Goal: Task Accomplishment & Management: Use online tool/utility

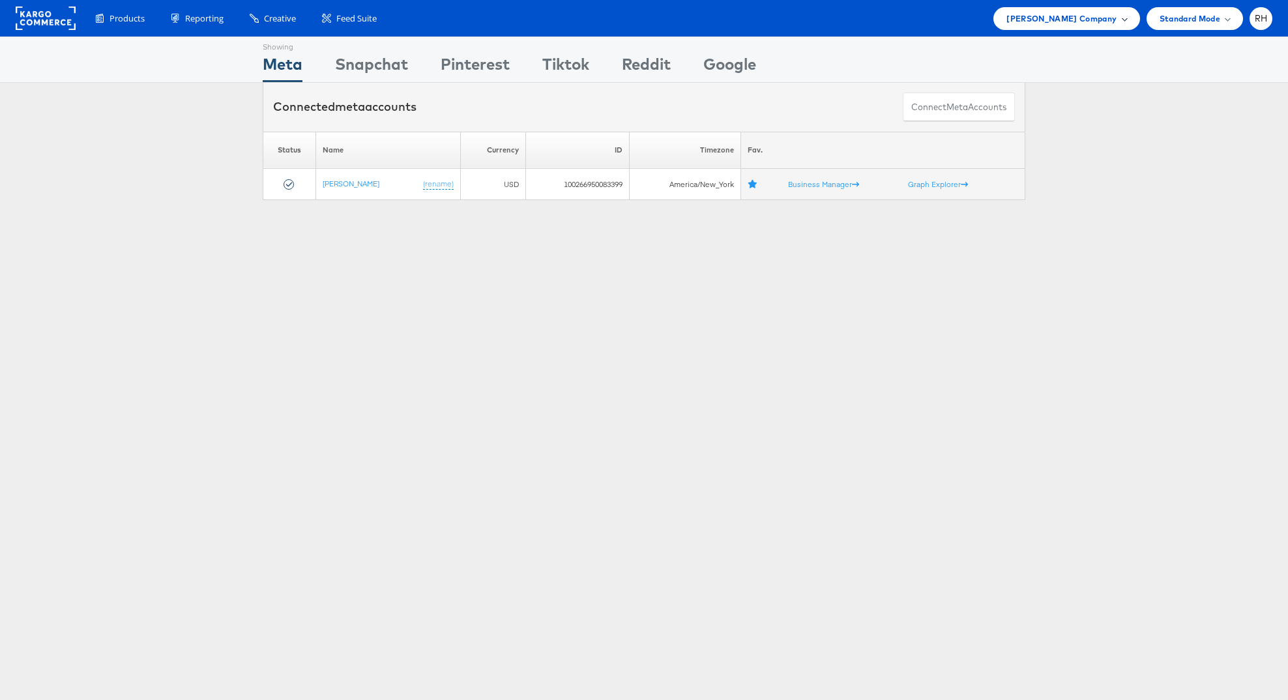
click at [1085, 18] on span "Steve Madden Company" at bounding box center [1061, 19] width 110 height 14
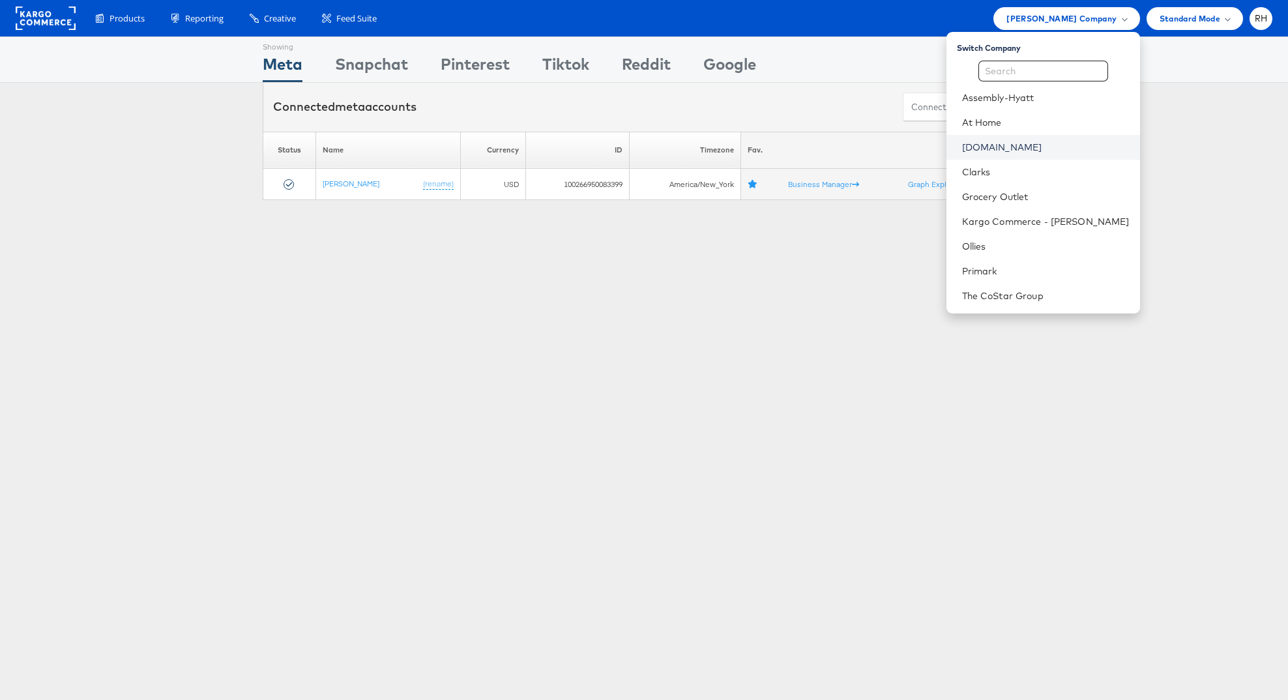
click at [1041, 152] on link "[DOMAIN_NAME]" at bounding box center [1045, 147] width 167 height 13
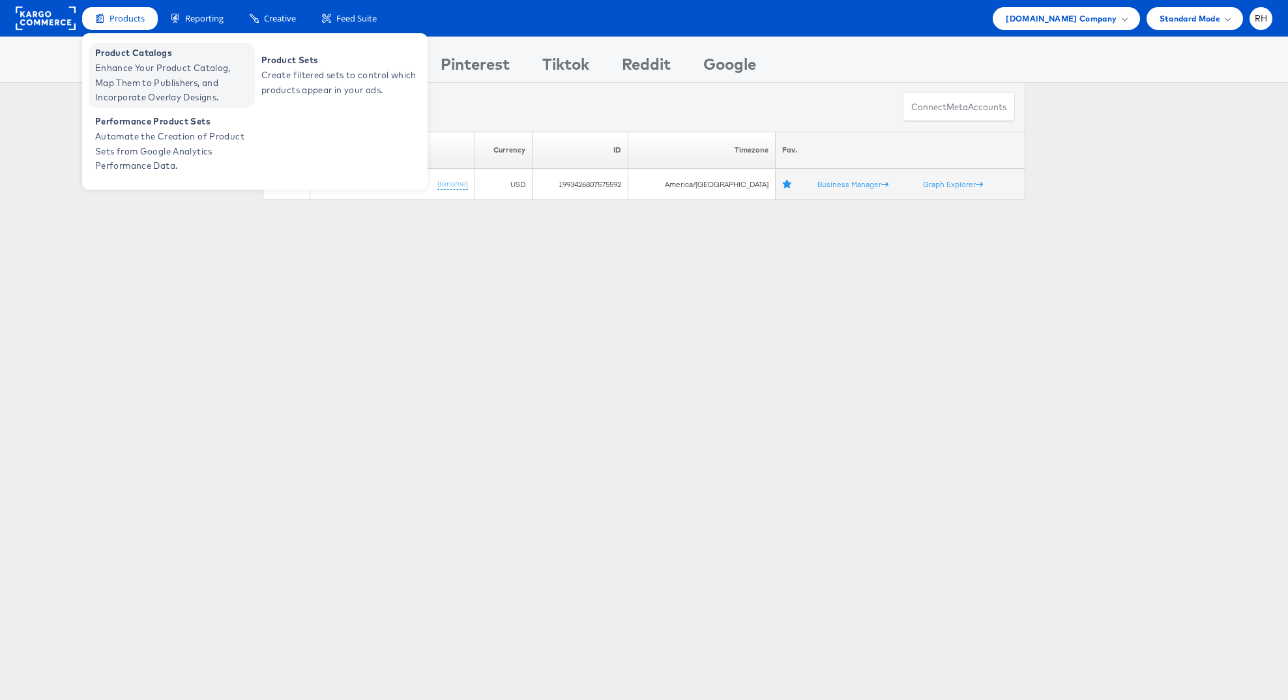
click at [139, 76] on span "Enhance Your Product Catalog, Map Them to Publishers, and Incorporate Overlay D…" at bounding box center [173, 83] width 156 height 44
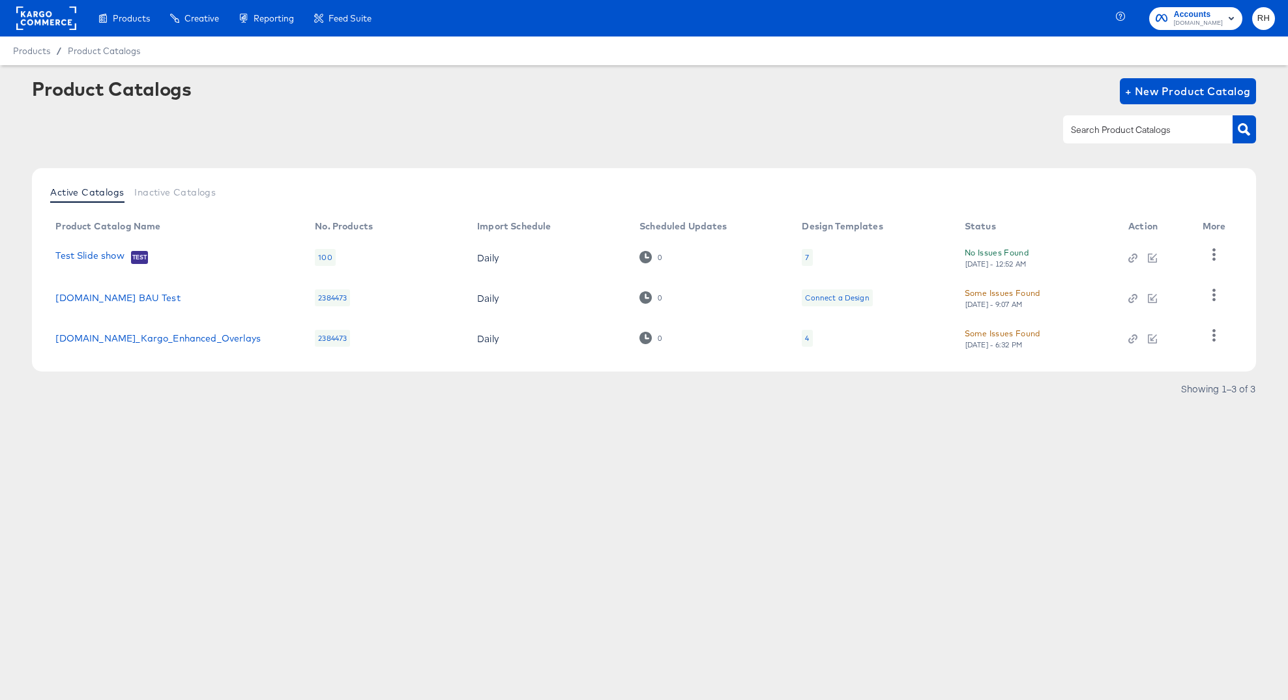
click at [805, 335] on div "4" at bounding box center [807, 338] width 4 height 10
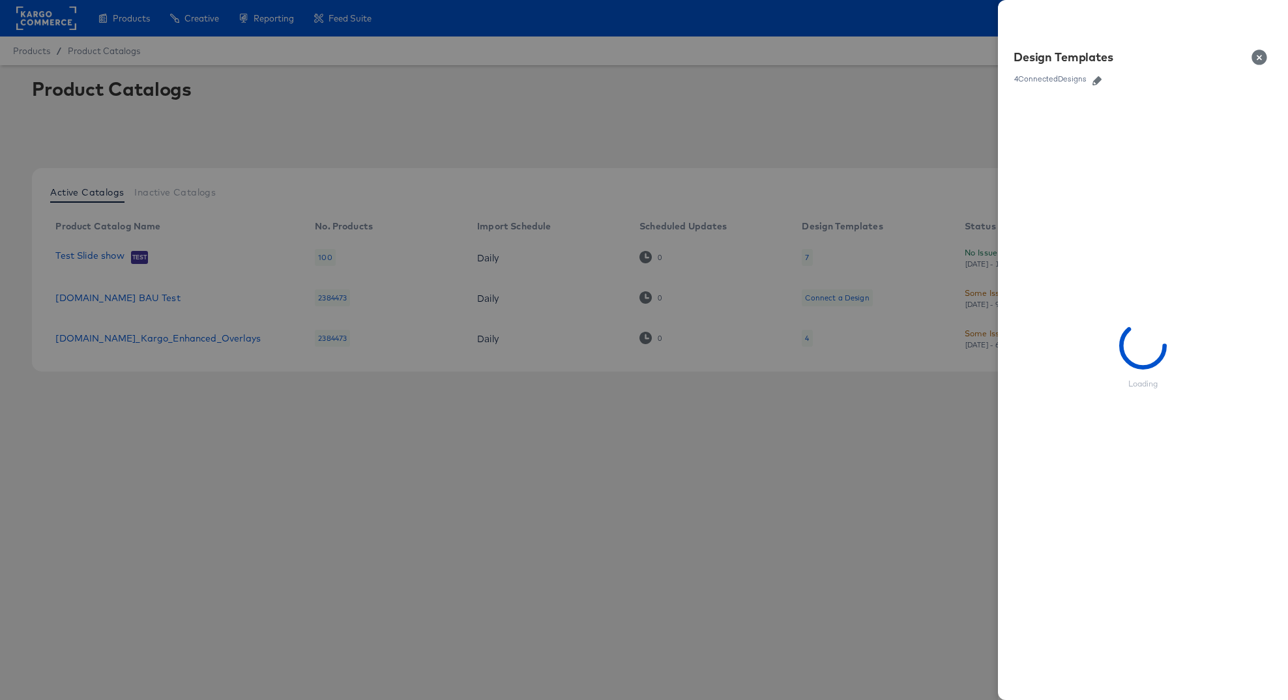
click at [1101, 81] on icon "button" at bounding box center [1096, 80] width 9 height 9
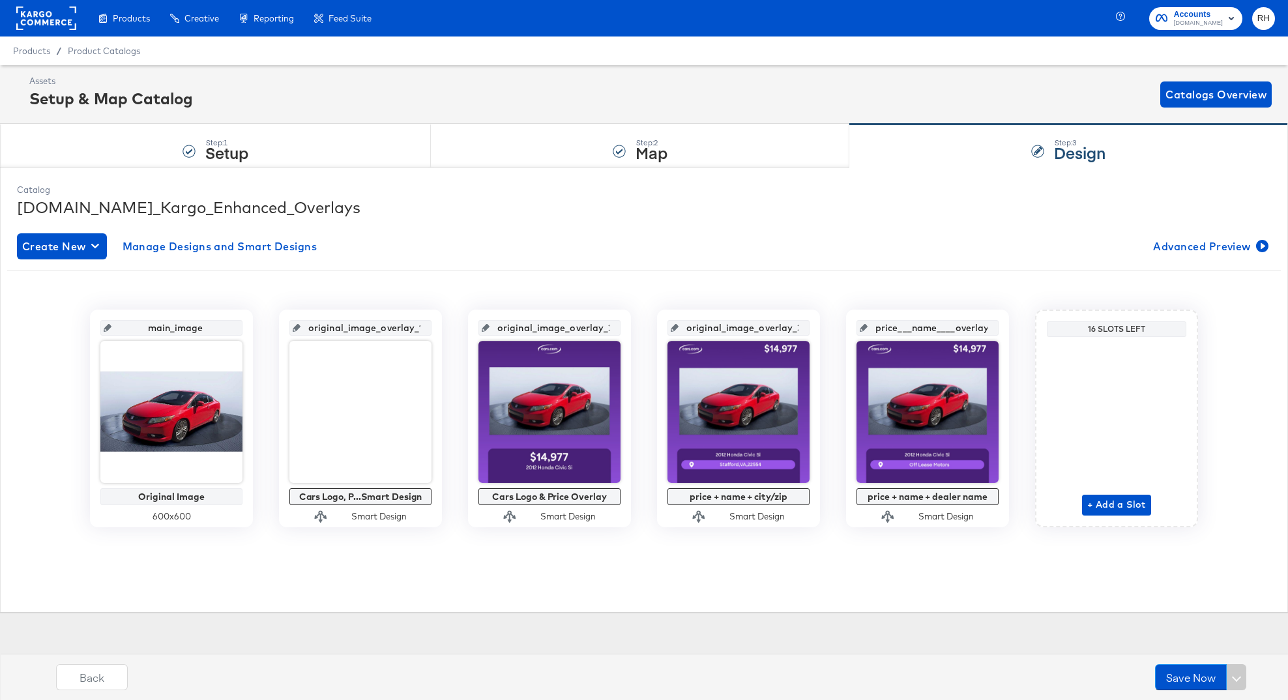
click at [948, 544] on div "main_image Original Image 600 x 600 original_image_overlay_1 Cars Logo, P...Sma…" at bounding box center [644, 413] width 1254 height 267
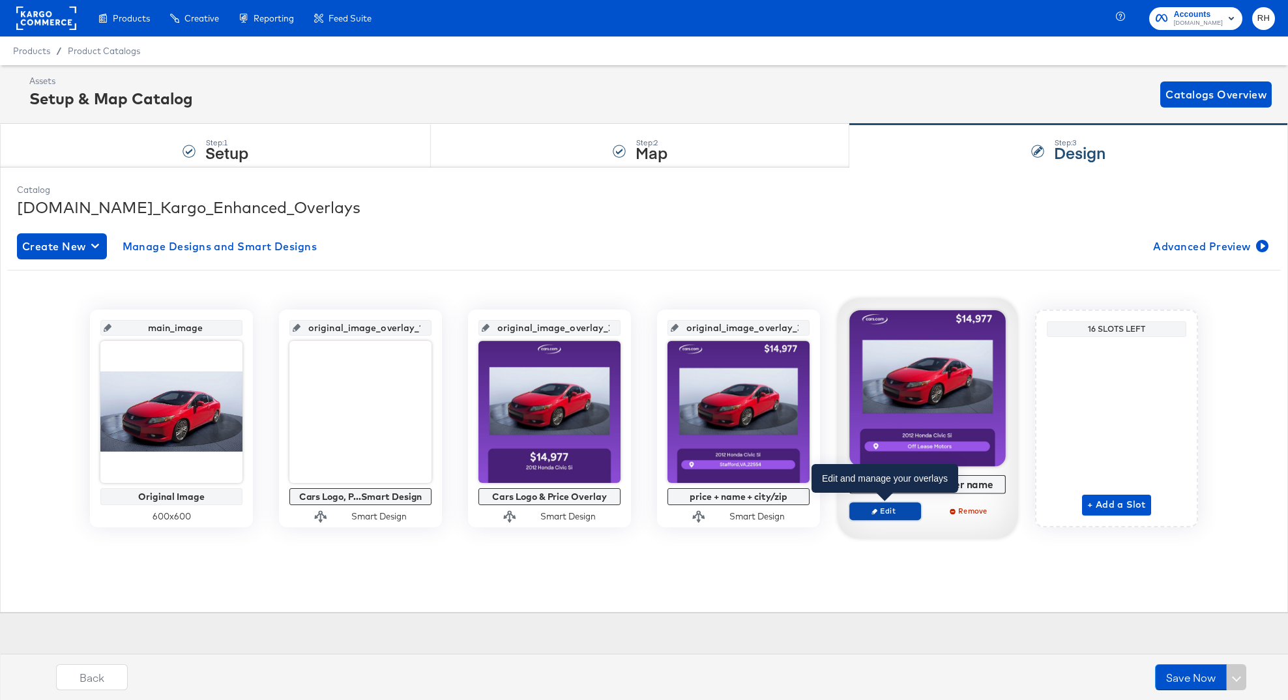
click at [880, 506] on span "Edit" at bounding box center [885, 511] width 60 height 10
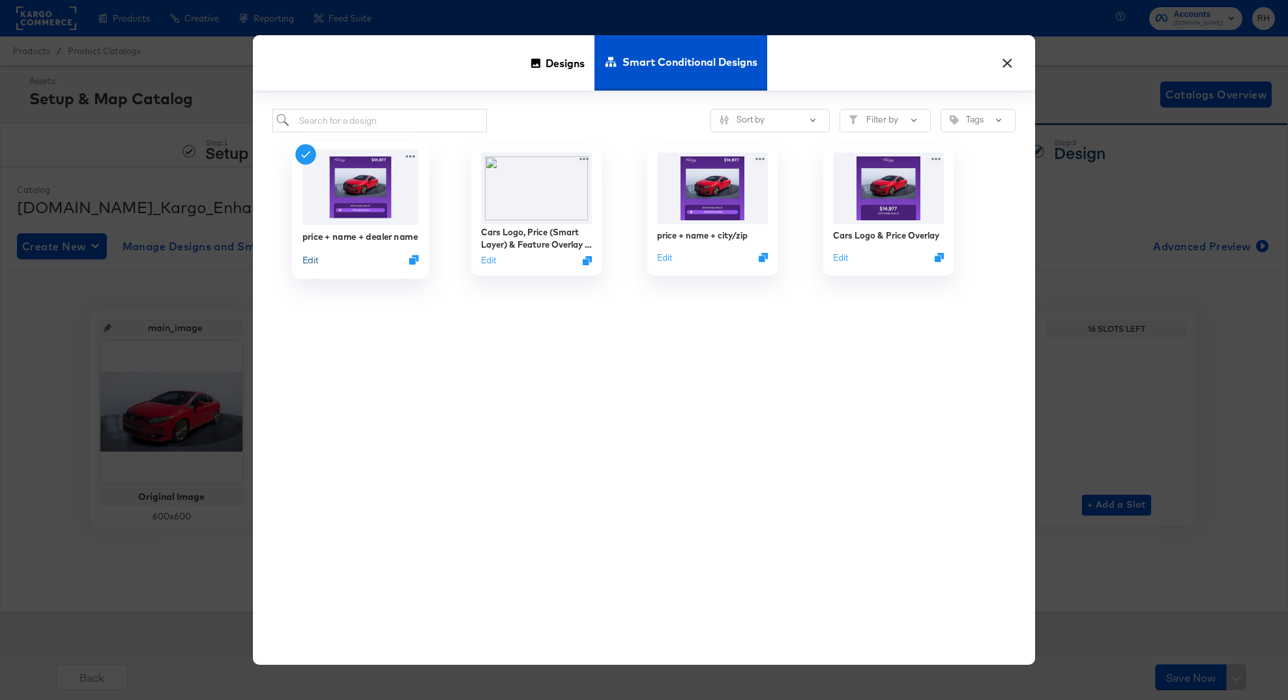
click at [315, 264] on button "Edit" at bounding box center [310, 260] width 16 height 12
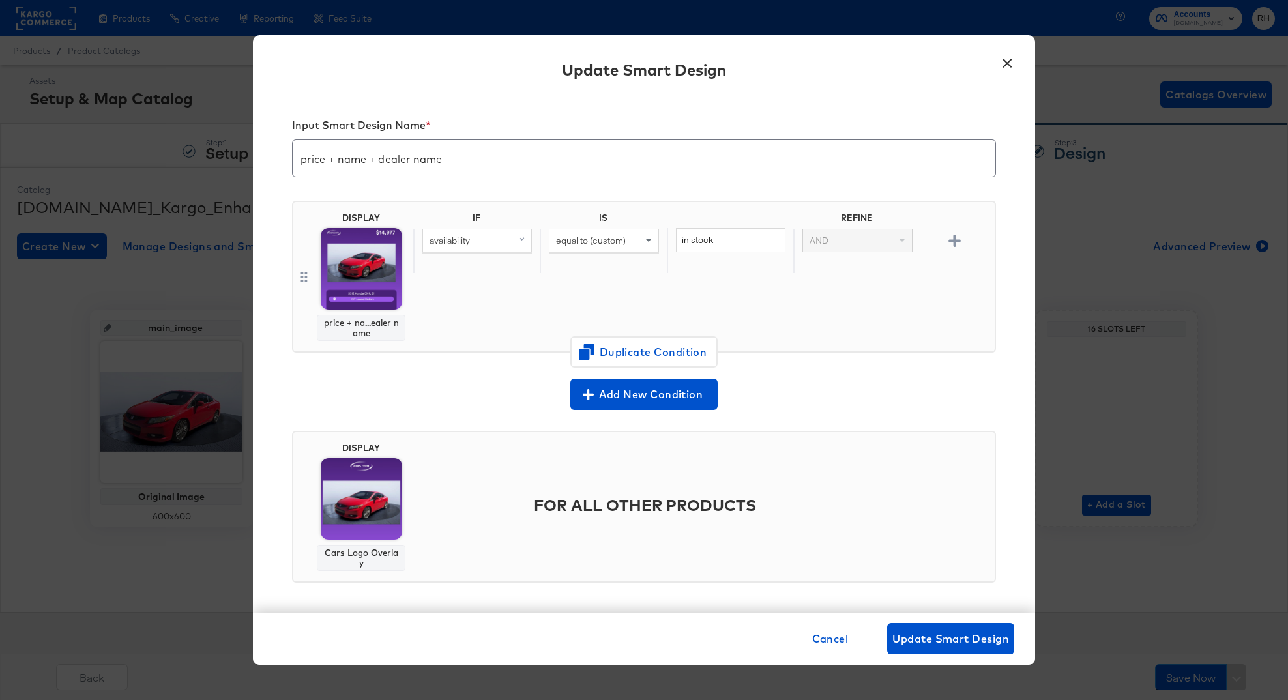
click at [1008, 63] on button "×" at bounding box center [1006, 59] width 23 height 23
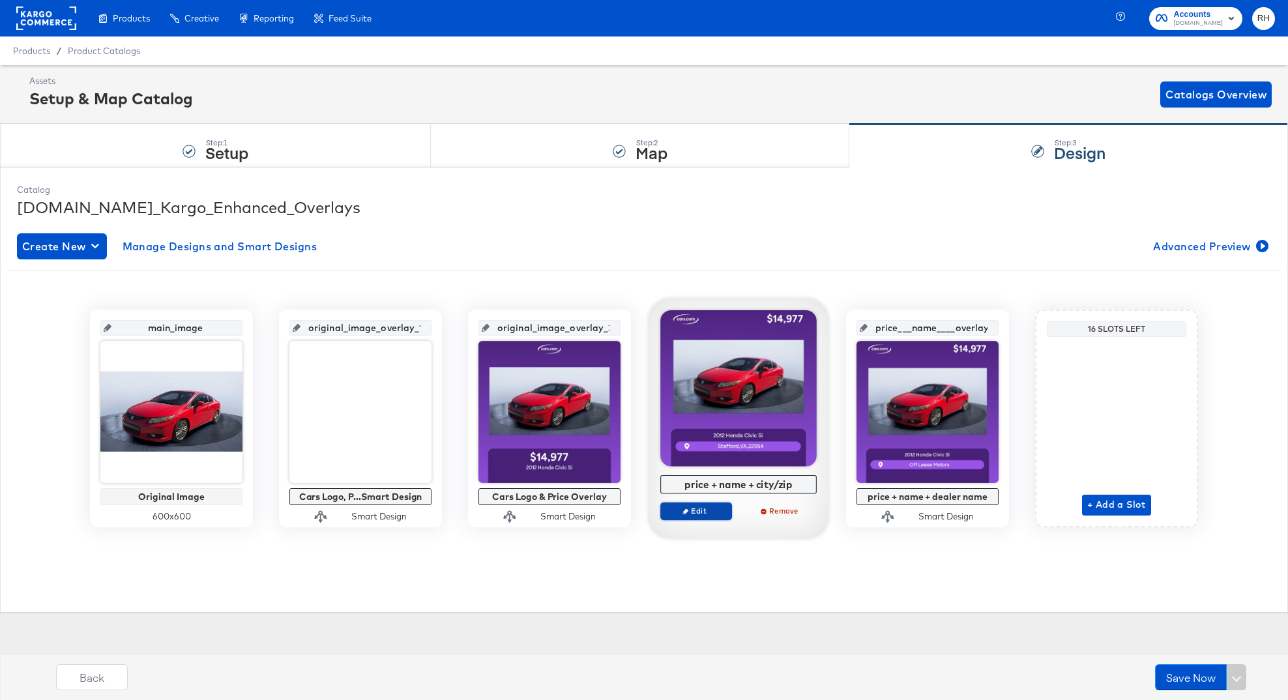
click at [703, 507] on span "Edit" at bounding box center [696, 511] width 60 height 10
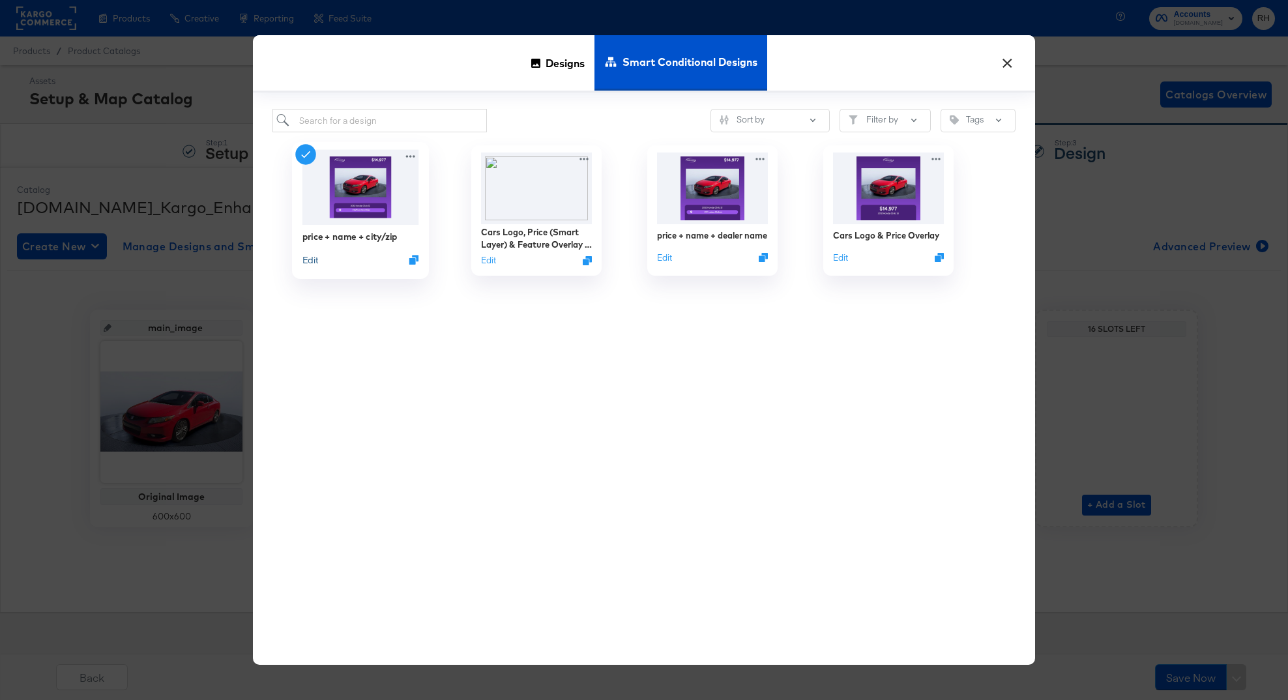
click at [308, 262] on button "Edit" at bounding box center [310, 260] width 16 height 12
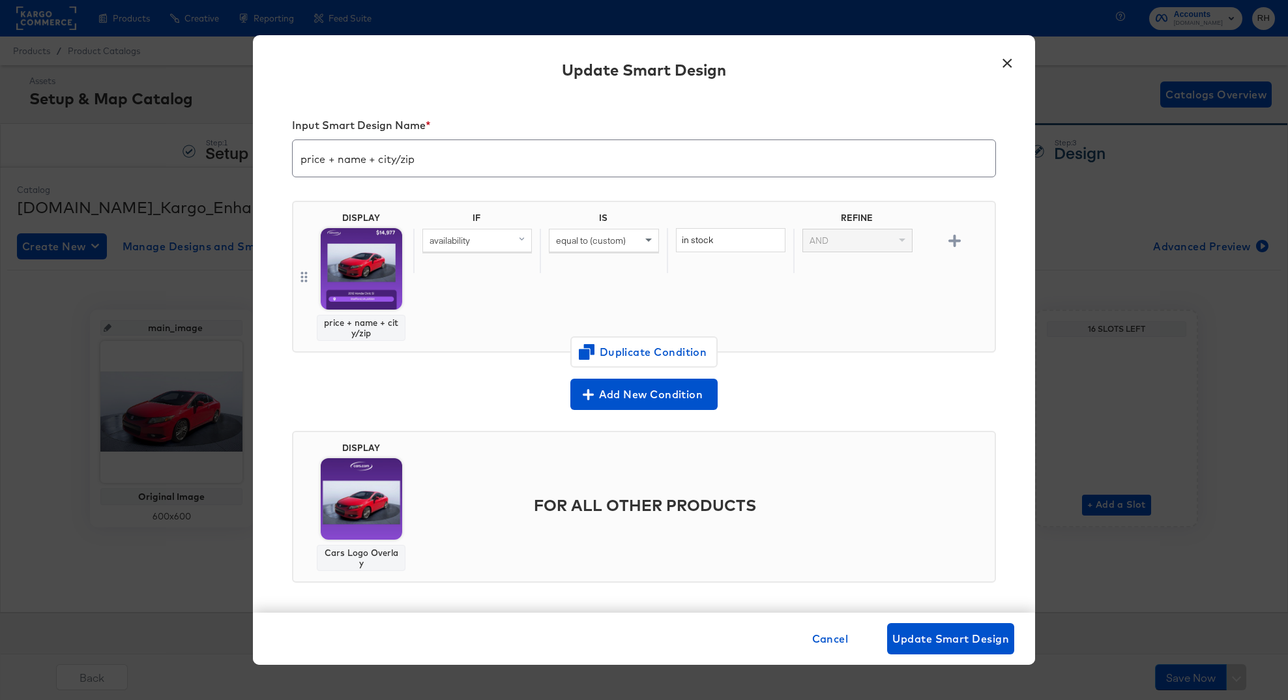
click at [1009, 63] on button "×" at bounding box center [1006, 59] width 23 height 23
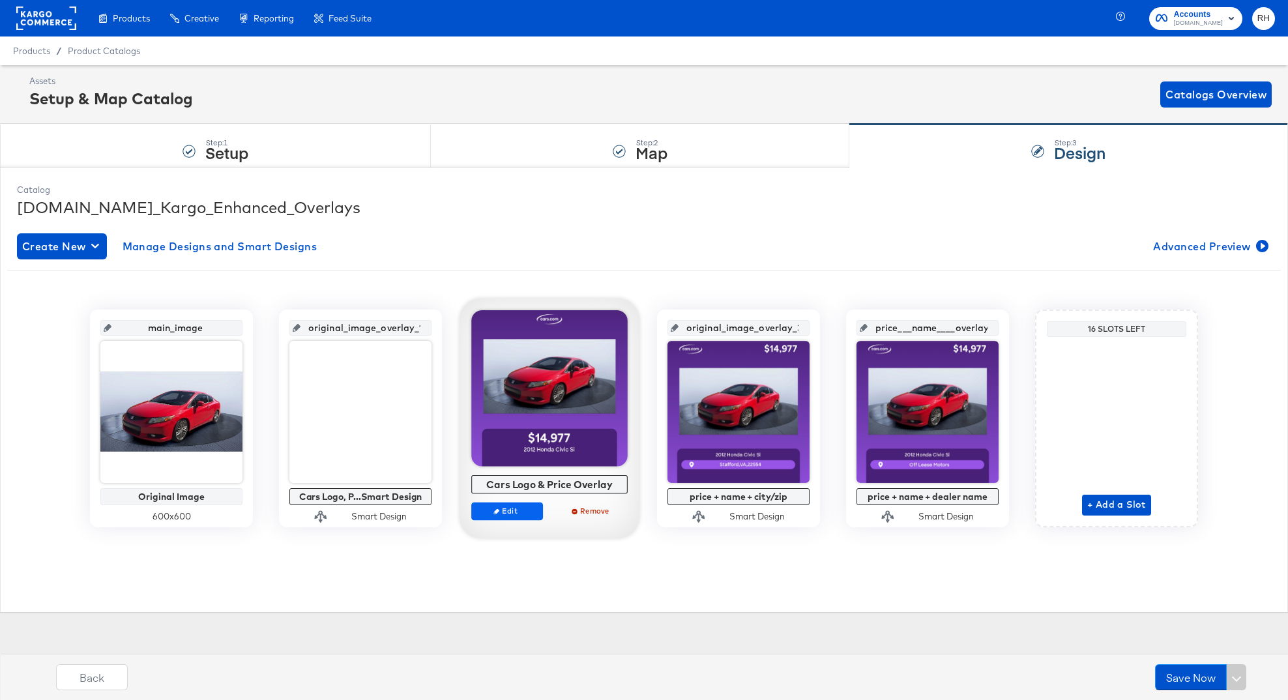
click at [485, 512] on span "Edit" at bounding box center [507, 511] width 60 height 10
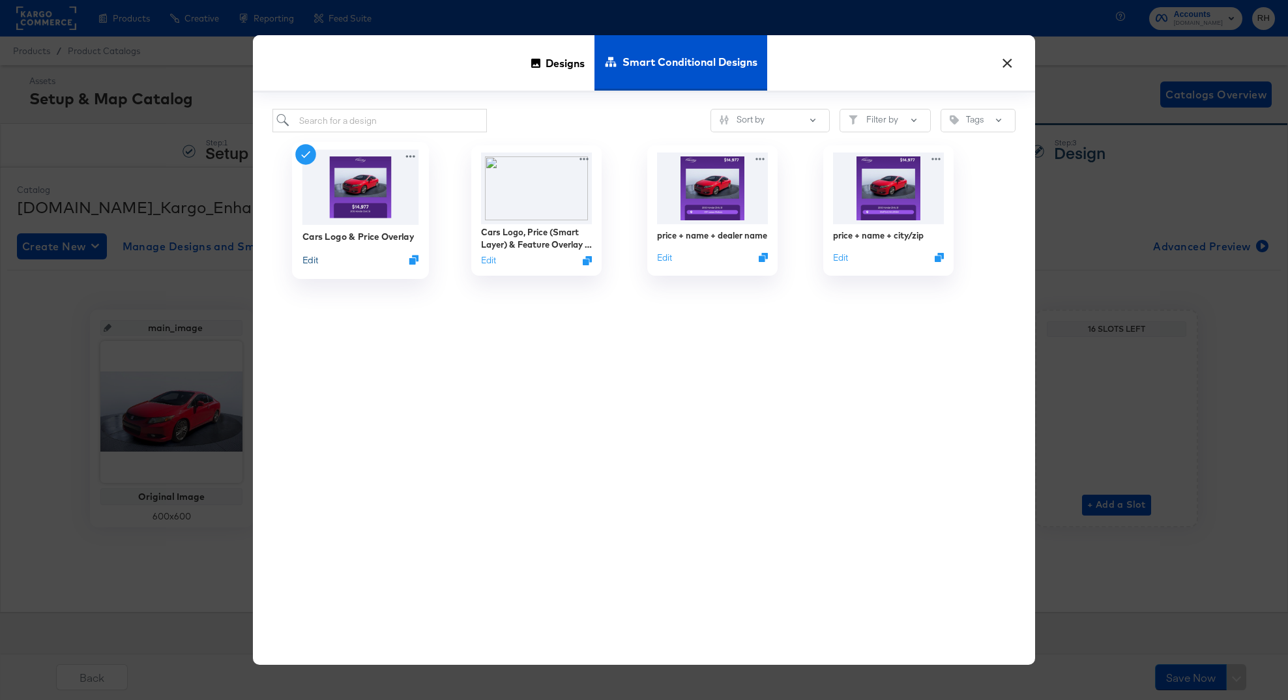
click at [308, 259] on button "Edit" at bounding box center [310, 260] width 16 height 12
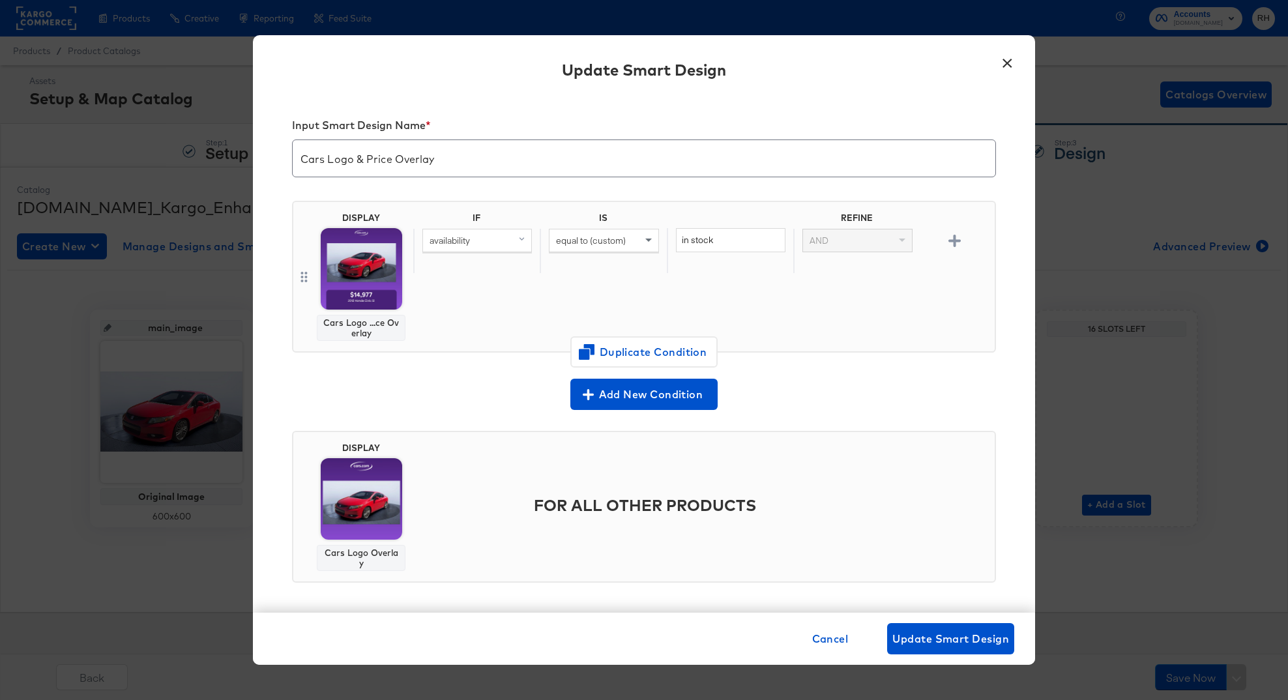
click at [1005, 68] on button "×" at bounding box center [1006, 59] width 23 height 23
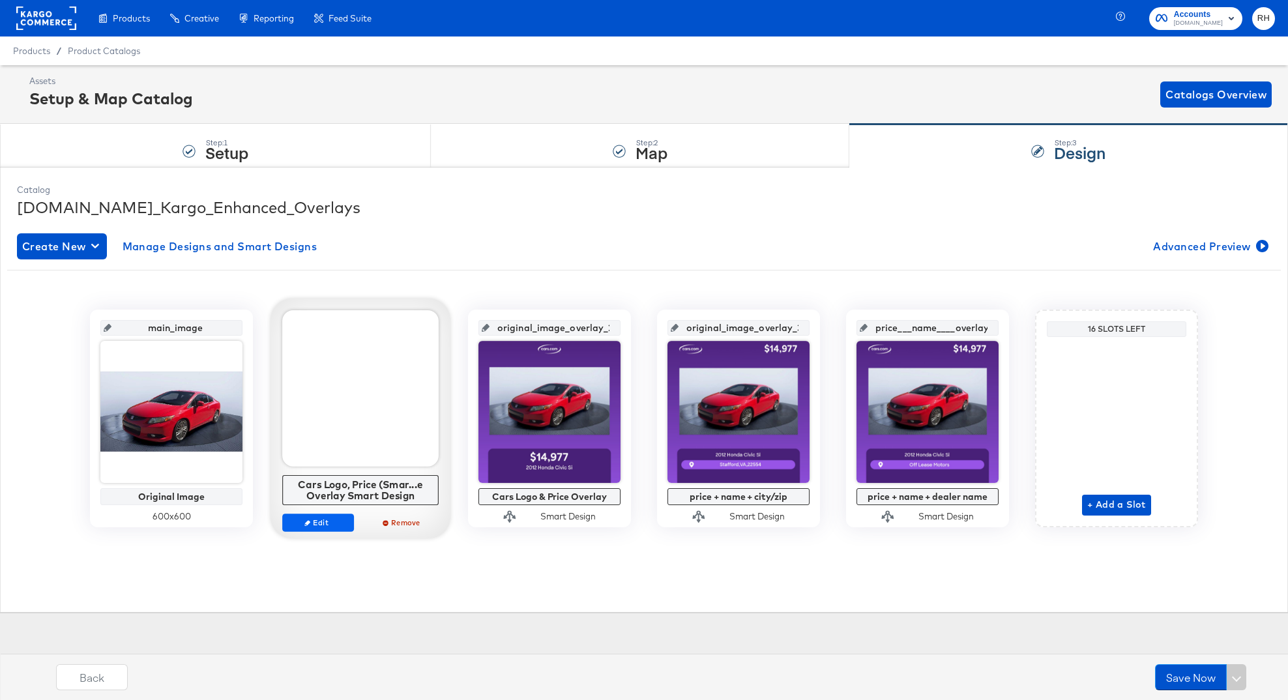
click at [316, 521] on span "Edit" at bounding box center [318, 522] width 60 height 10
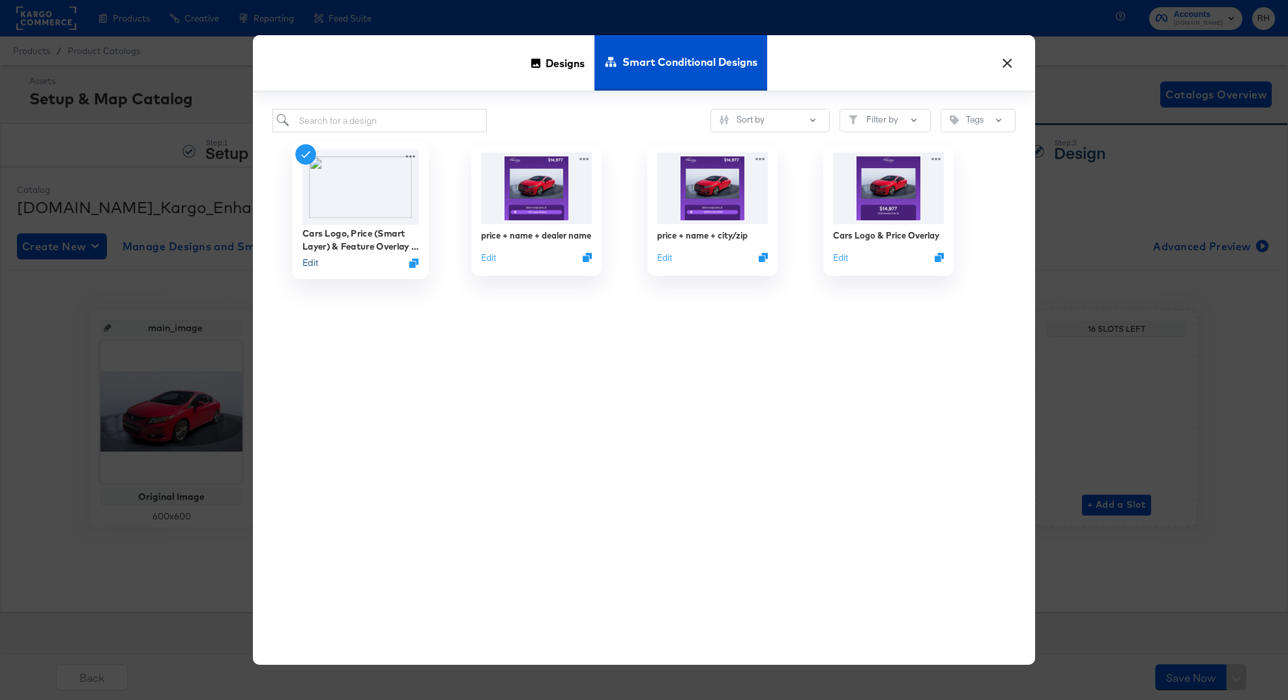
click at [312, 262] on button "Edit" at bounding box center [310, 263] width 16 height 12
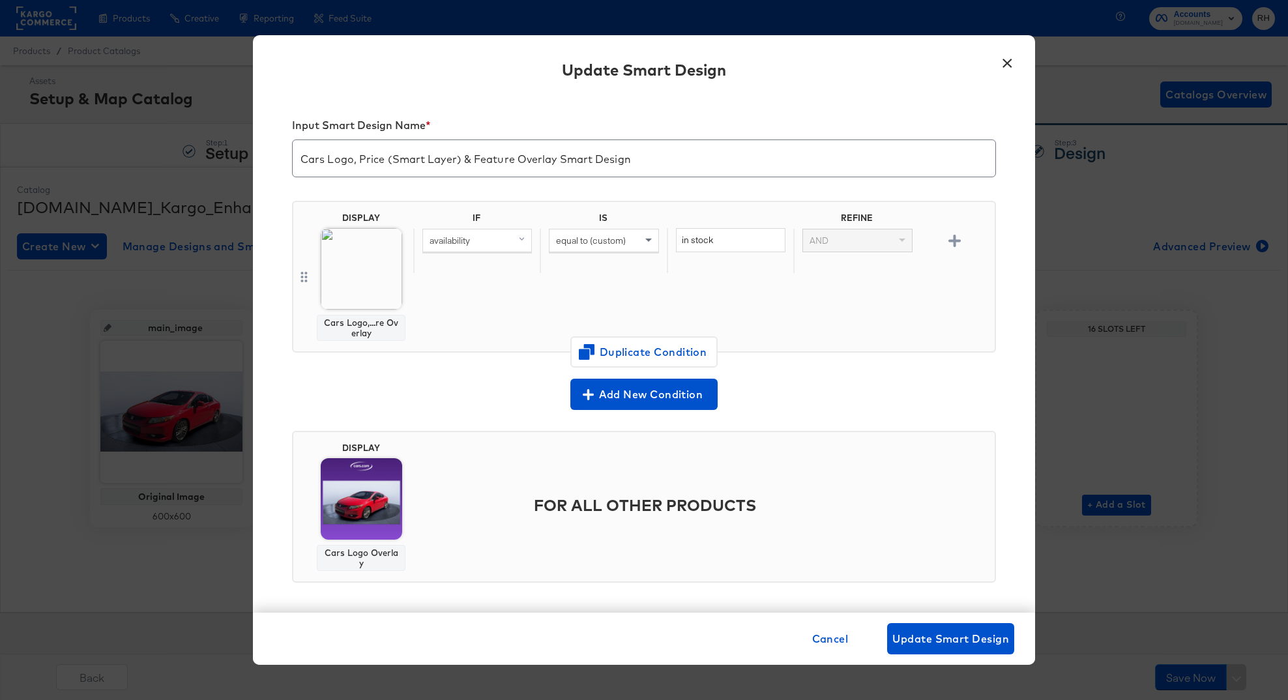
click at [1009, 63] on button "×" at bounding box center [1006, 59] width 23 height 23
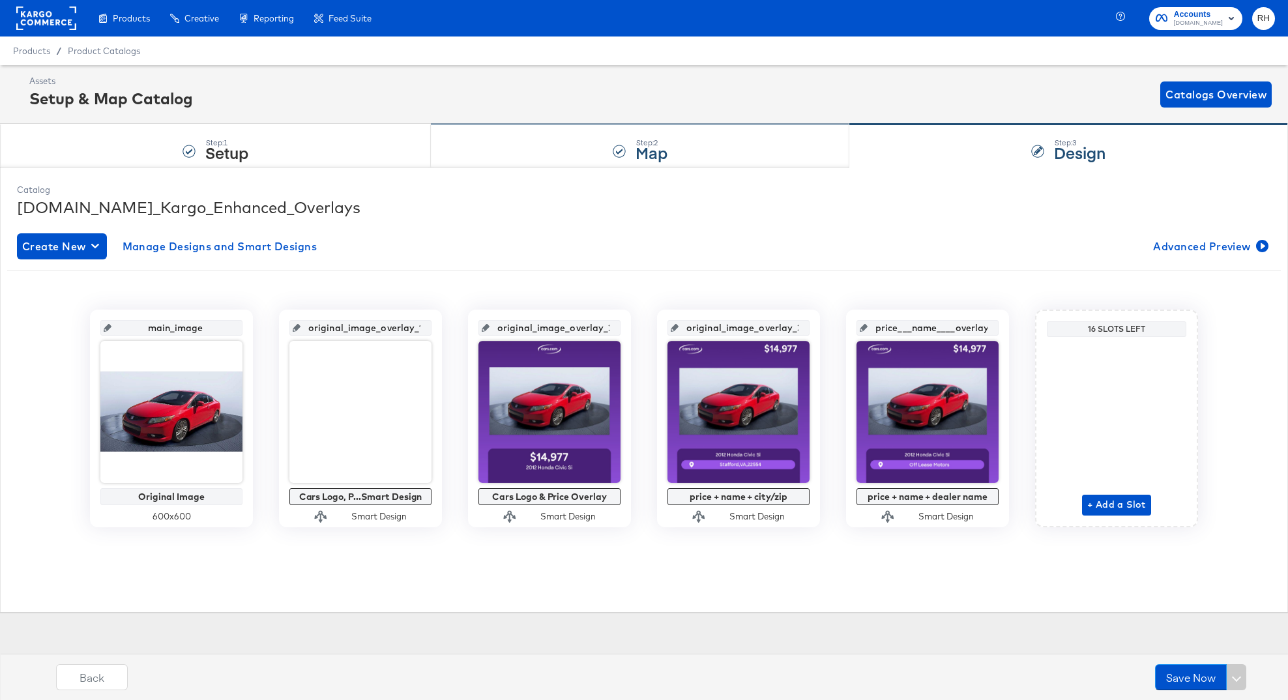
click at [585, 165] on div "Step: 2 Map" at bounding box center [640, 145] width 419 height 43
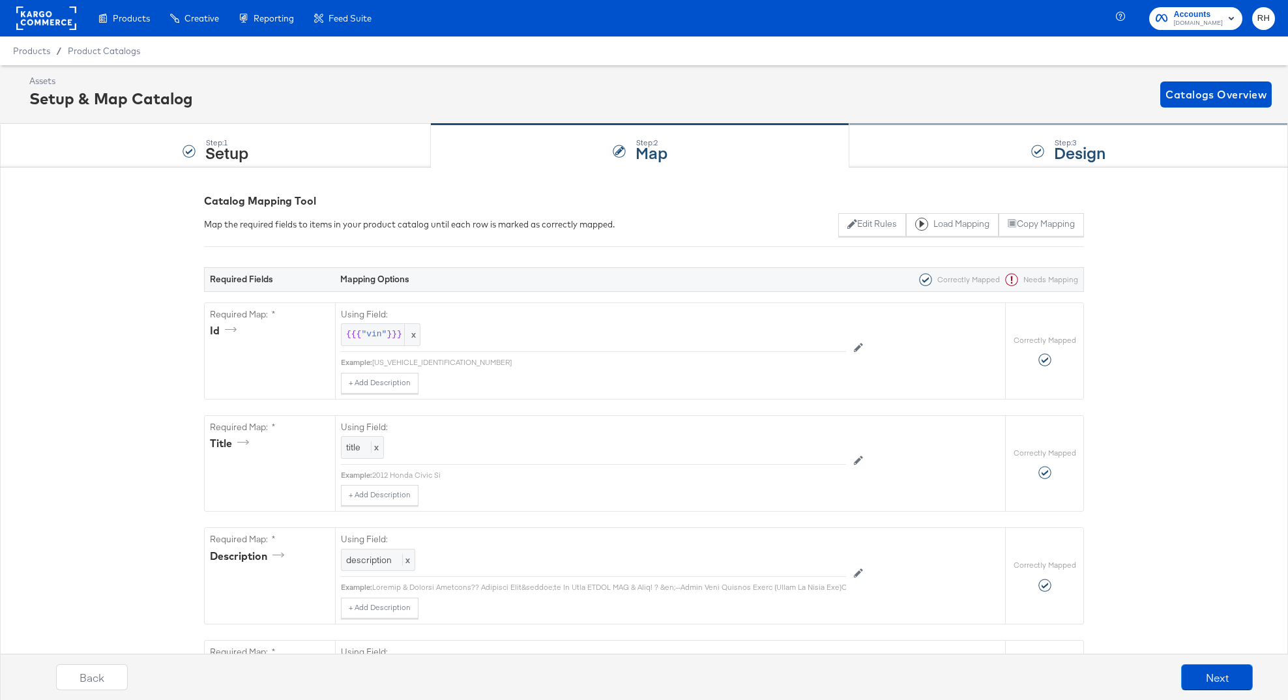
click at [886, 153] on div "Step: 3 Design" at bounding box center [1068, 145] width 439 height 43
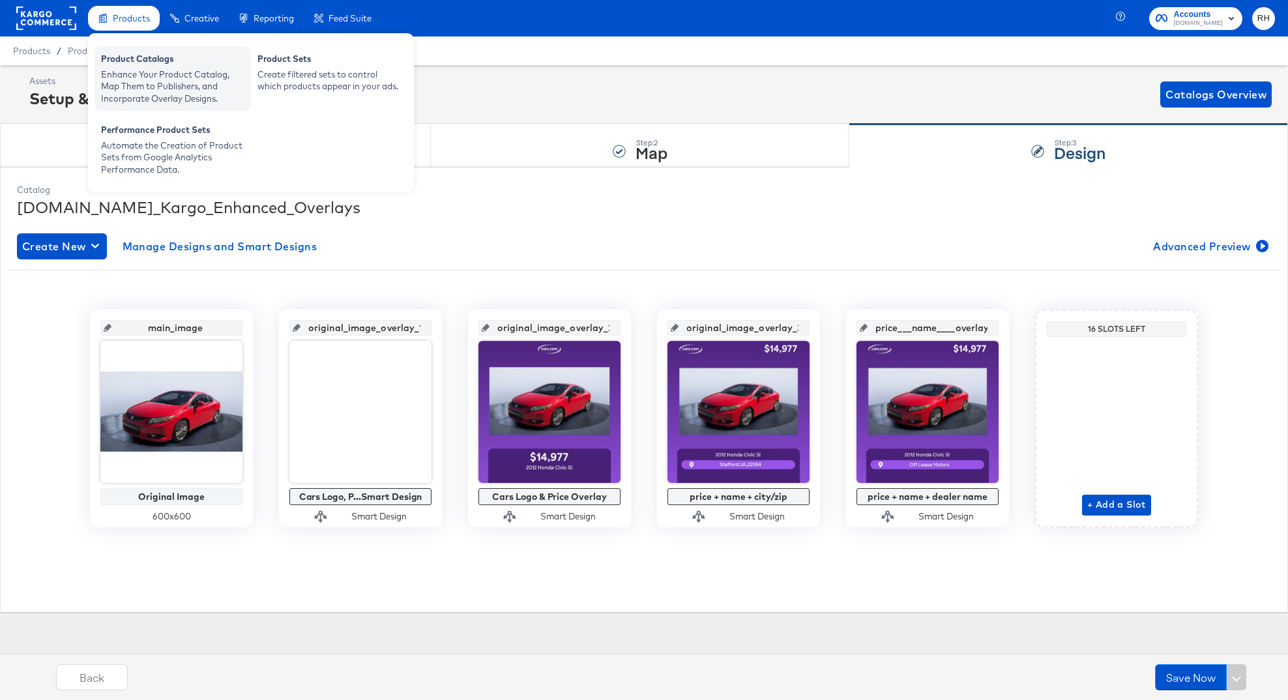
click at [125, 76] on div "Enhance Your Product Catalog, Map Them to Publishers, and Incorporate Overlay D…" at bounding box center [172, 86] width 143 height 36
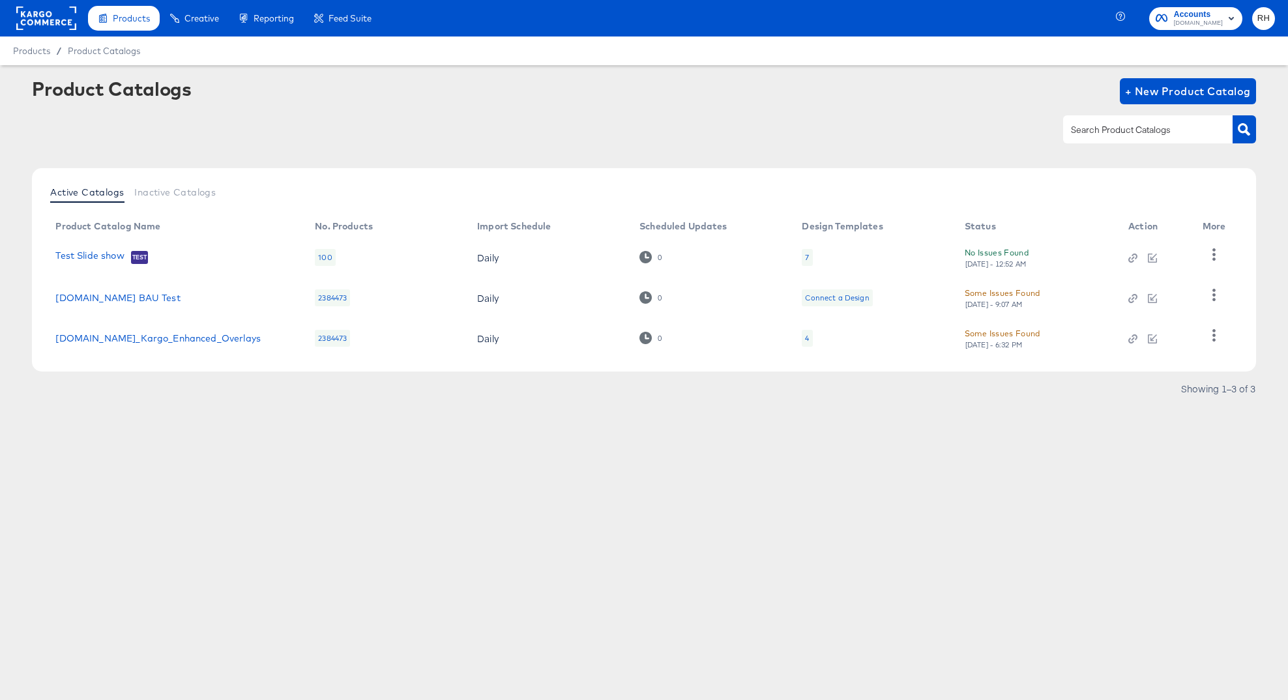
click at [48, 29] on rect at bounding box center [46, 18] width 60 height 23
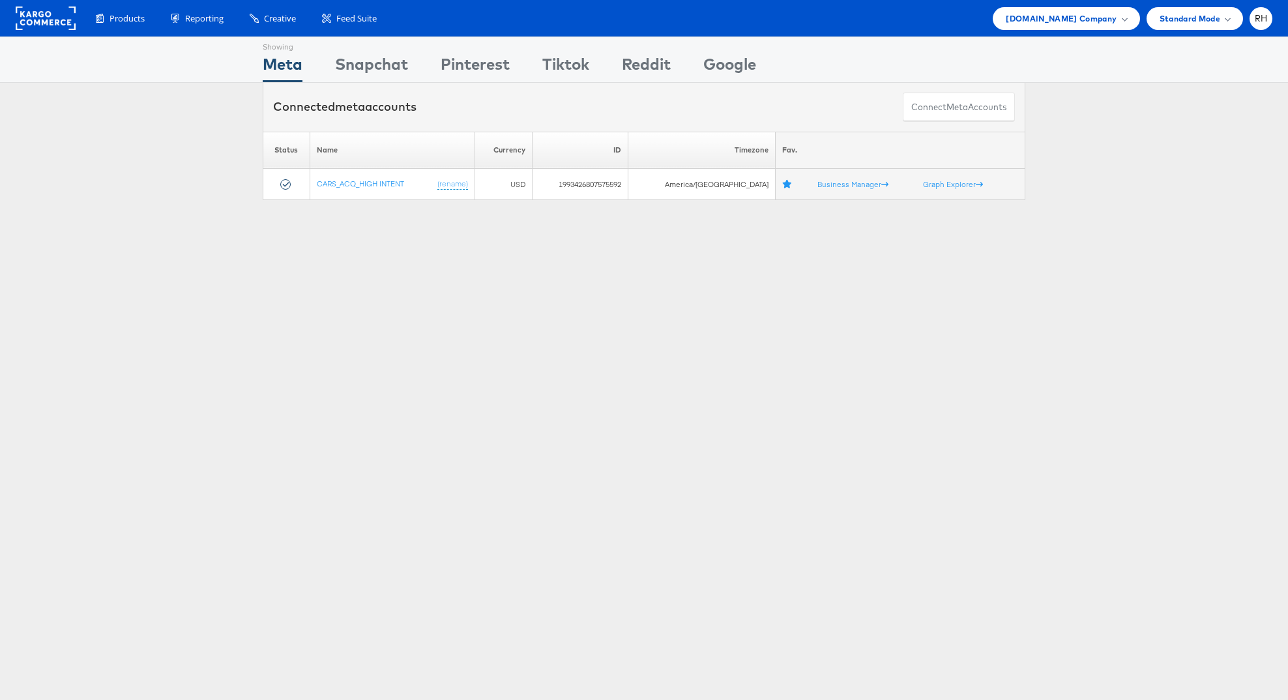
click at [146, 82] on div "Showing Meta Showing [GEOGRAPHIC_DATA] Showing Pinterest Showing Tiktok Showing…" at bounding box center [644, 59] width 1288 height 46
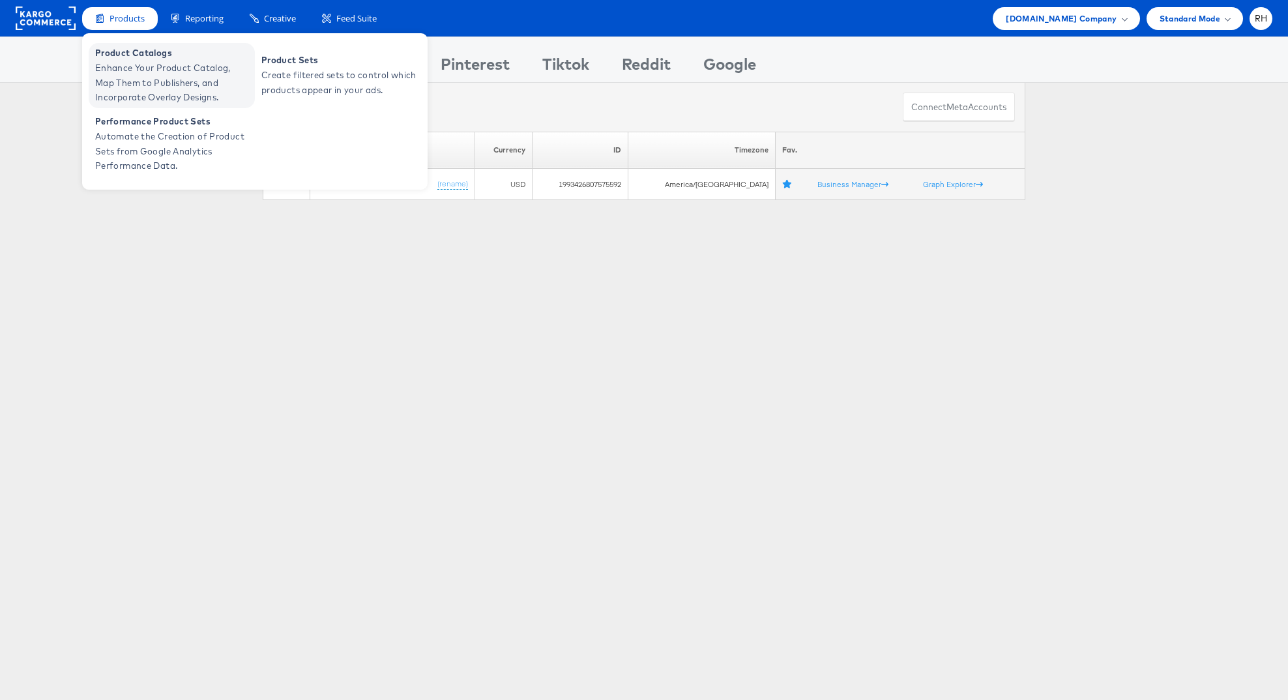
click at [106, 55] on span "Product Catalogs" at bounding box center [173, 53] width 156 height 15
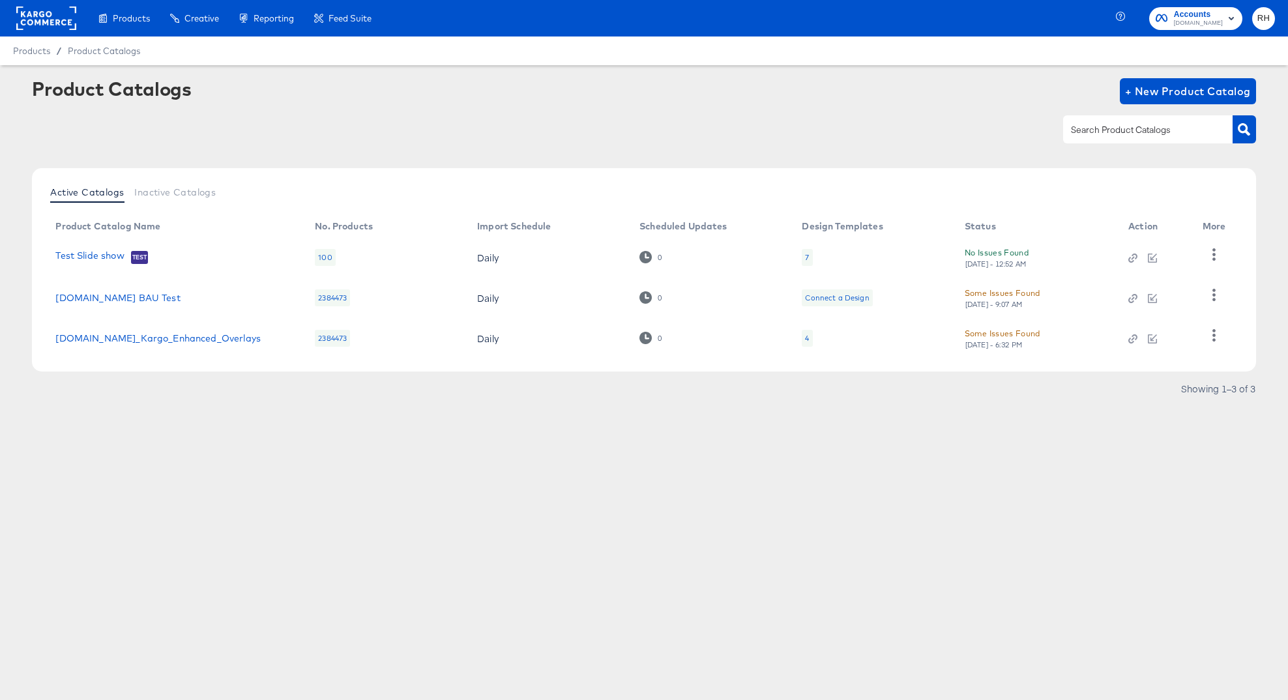
click at [810, 335] on div "4" at bounding box center [807, 338] width 10 height 17
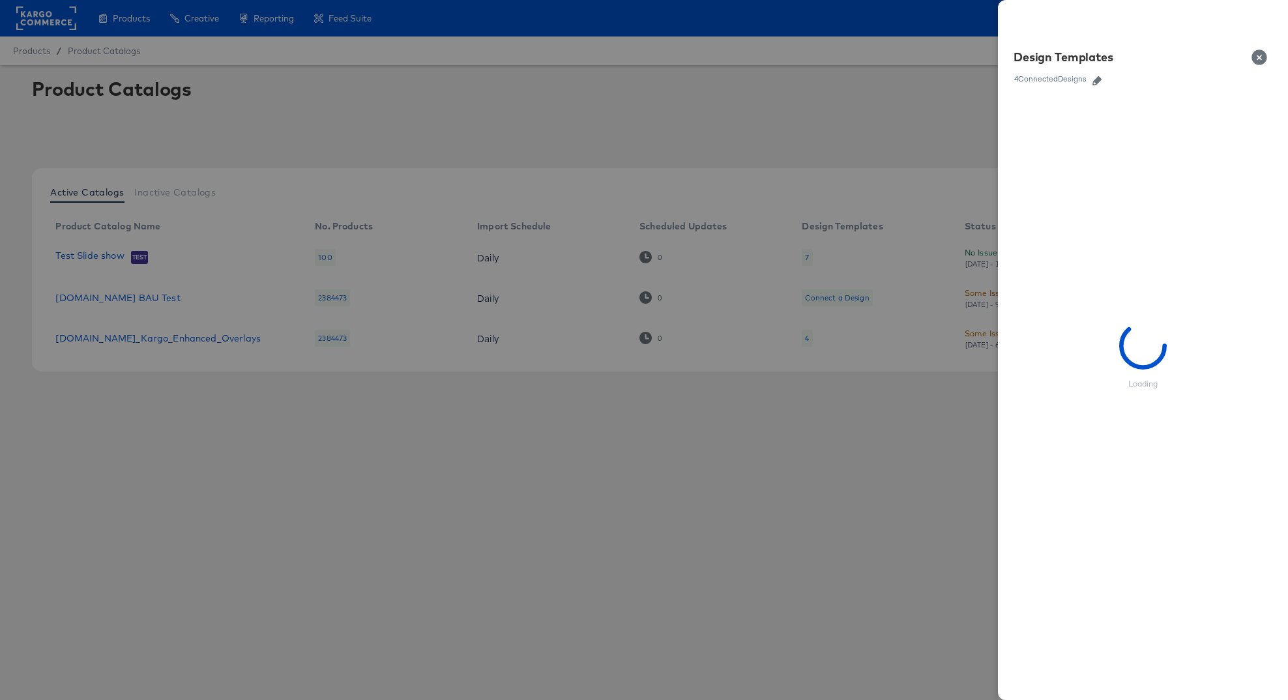
click at [1256, 57] on button "Close" at bounding box center [1261, 57] width 36 height 36
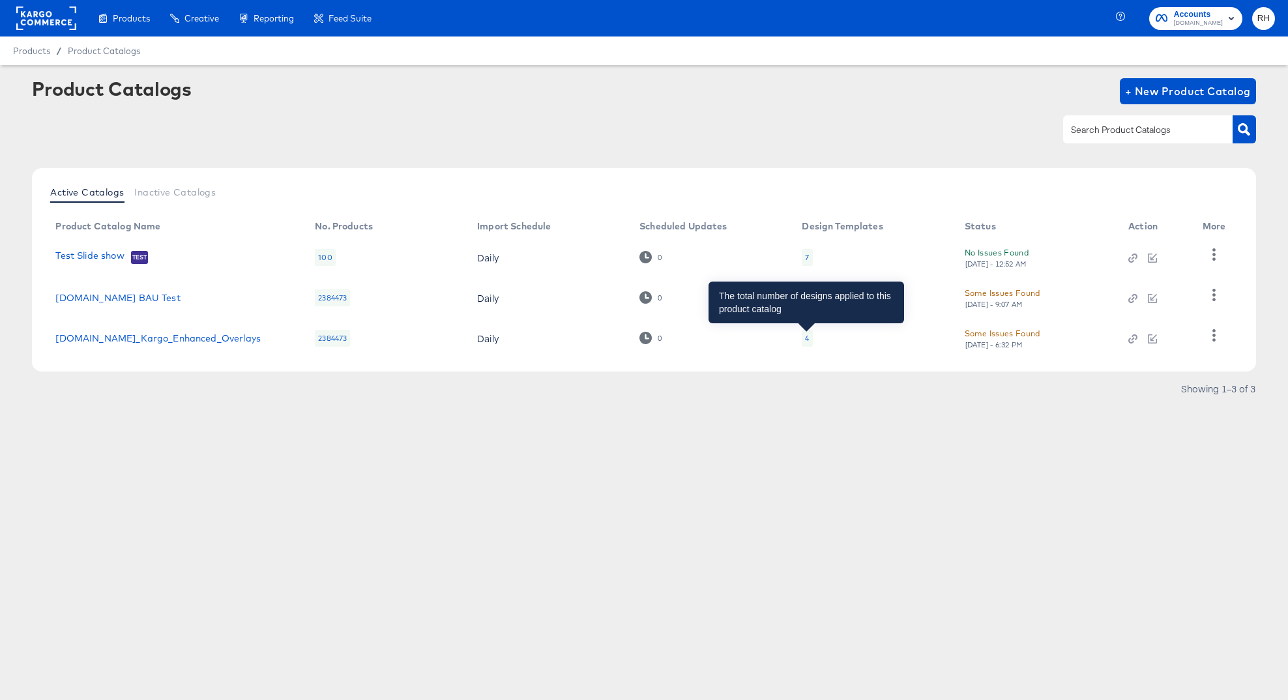
click at [808, 335] on div "4" at bounding box center [807, 338] width 4 height 10
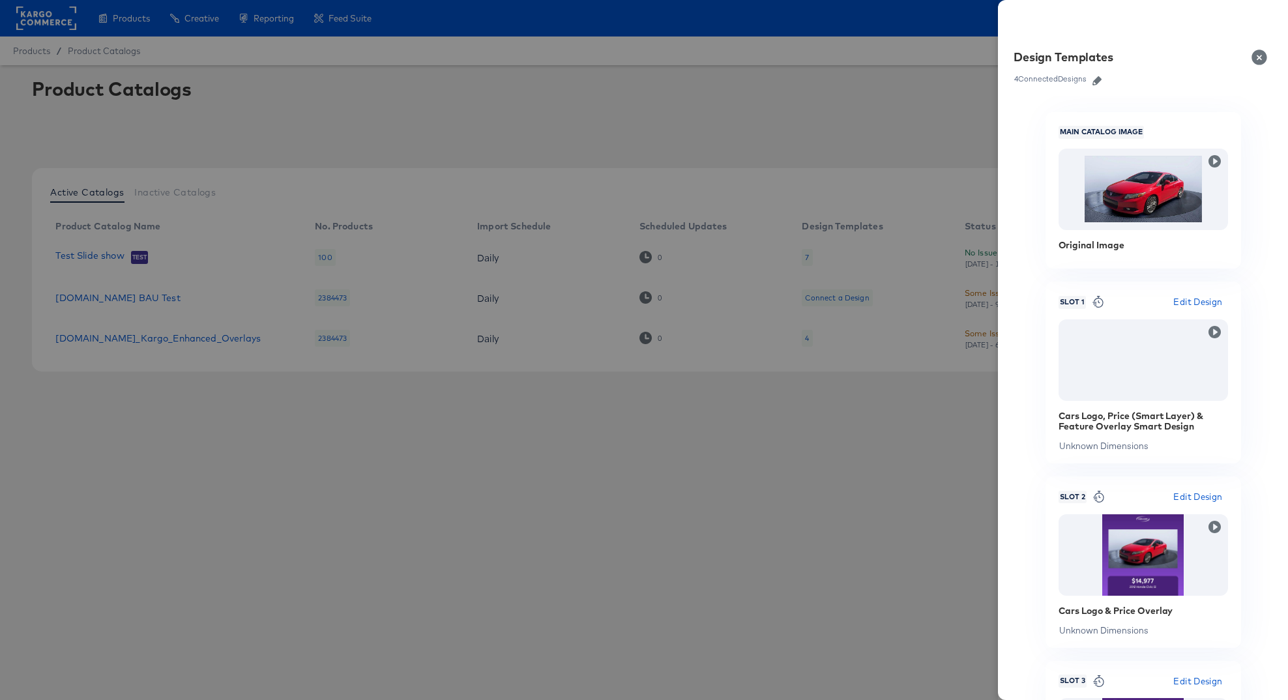
click at [1254, 62] on button "Close" at bounding box center [1261, 57] width 36 height 36
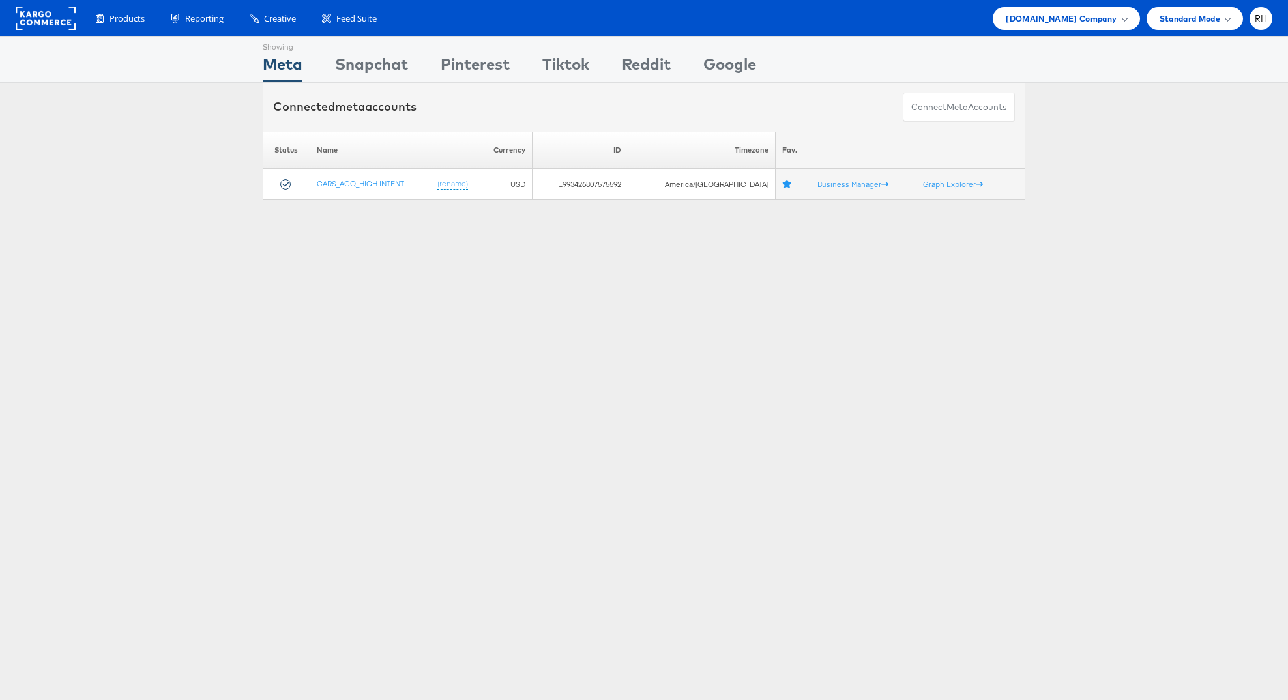
click at [1078, 29] on div "Products Product Catalogs Enhance Your Product Catalog, Map Them to Publishers,…" at bounding box center [644, 18] width 1288 height 36
click at [1069, 27] on div "Cars.com Company" at bounding box center [1066, 18] width 147 height 23
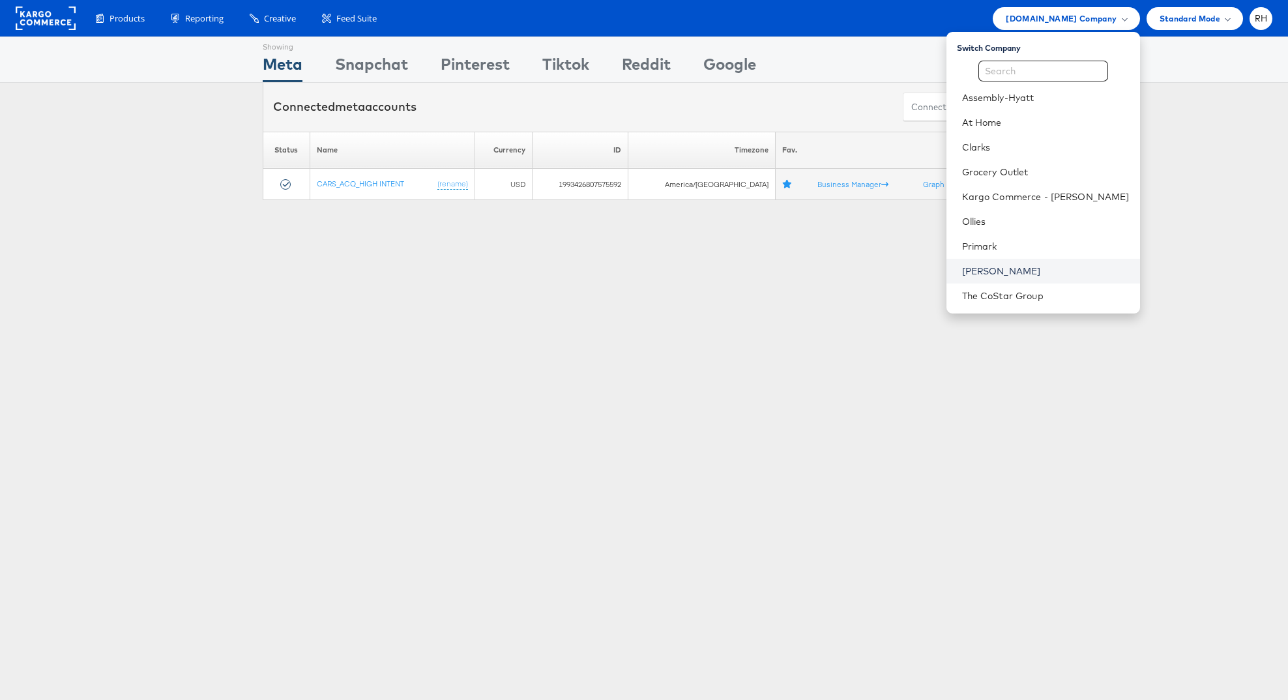
click at [1035, 267] on link "[PERSON_NAME]" at bounding box center [1045, 271] width 167 height 13
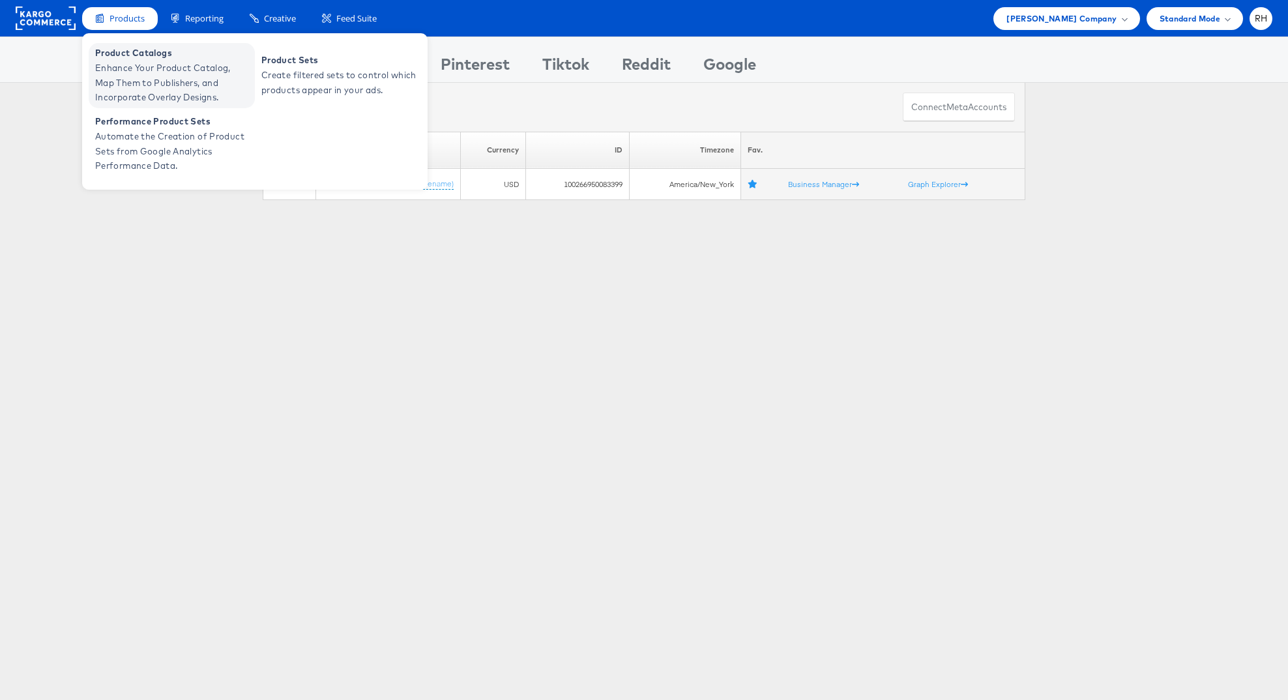
click at [134, 53] on span "Product Catalogs" at bounding box center [173, 53] width 156 height 15
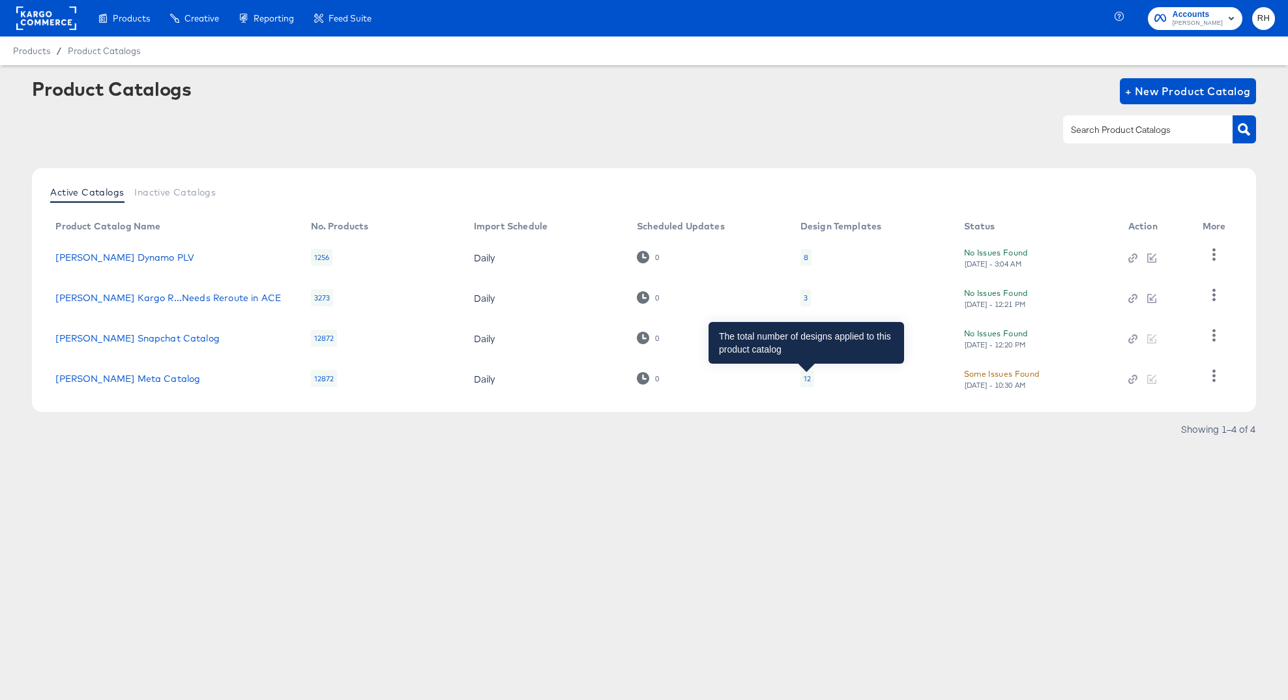
click at [809, 375] on div "12" at bounding box center [807, 378] width 7 height 10
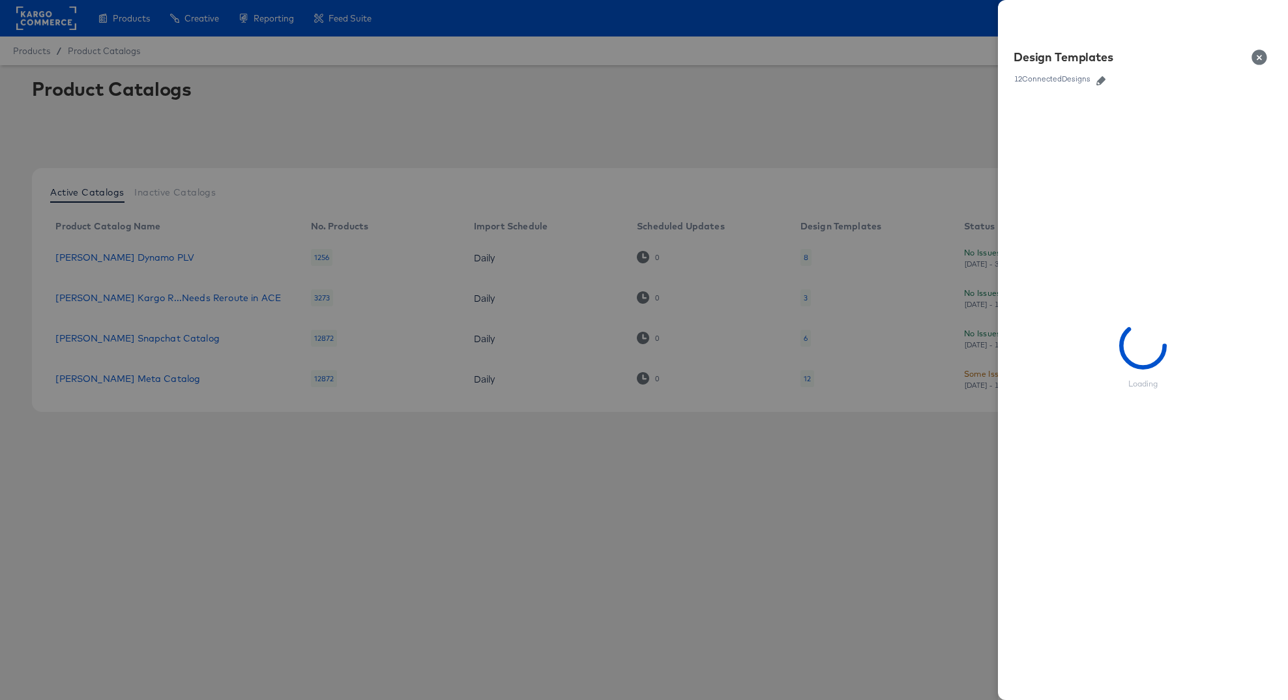
click at [1102, 77] on icon "button" at bounding box center [1100, 80] width 9 height 9
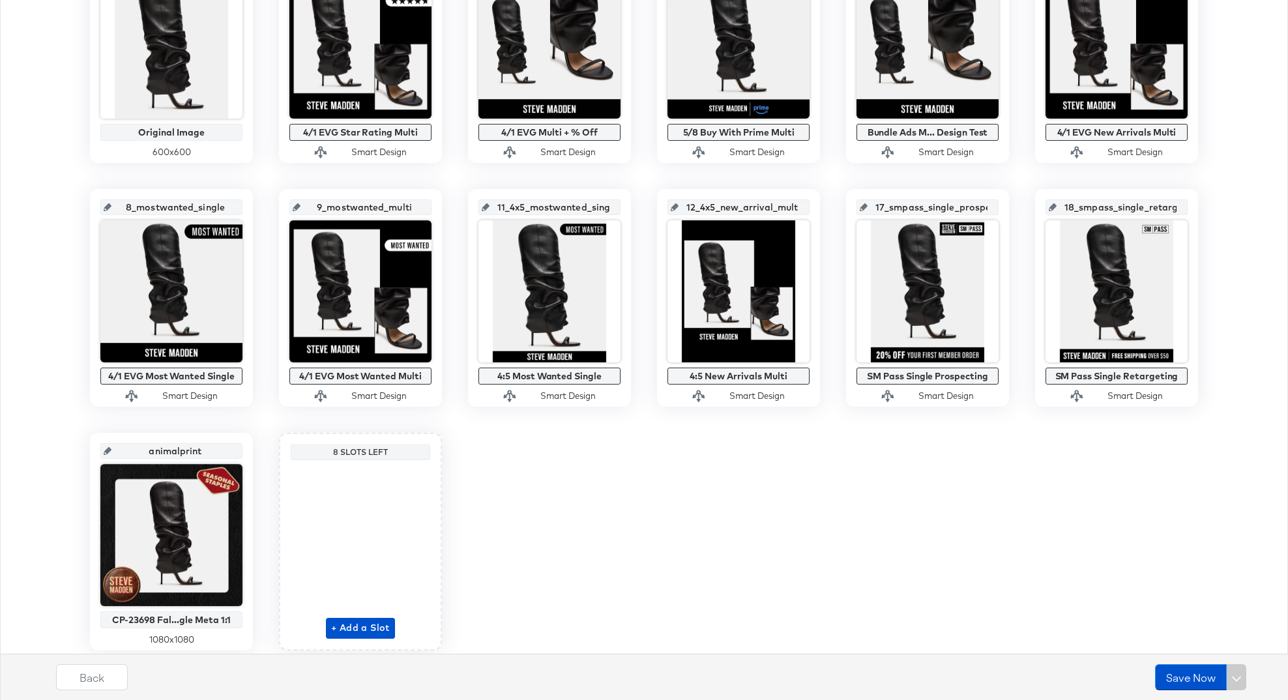
scroll to position [409, 0]
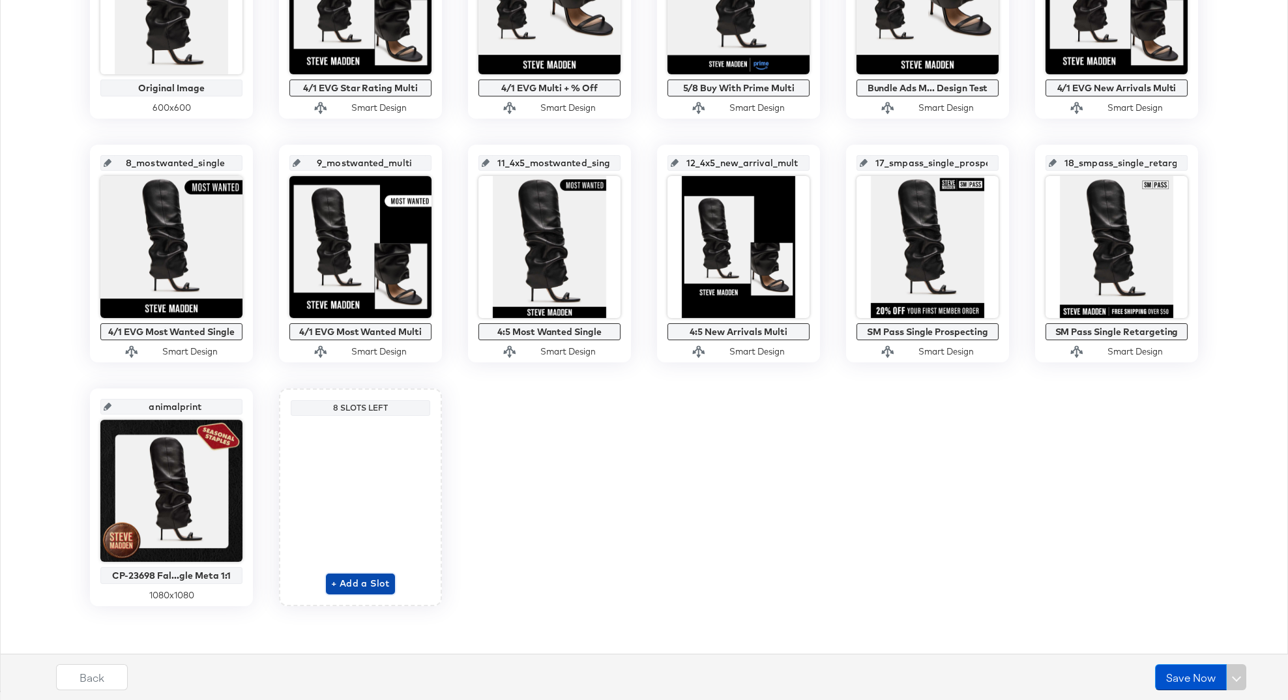
click at [349, 583] on span "+ Add a Slot" at bounding box center [360, 583] width 59 height 16
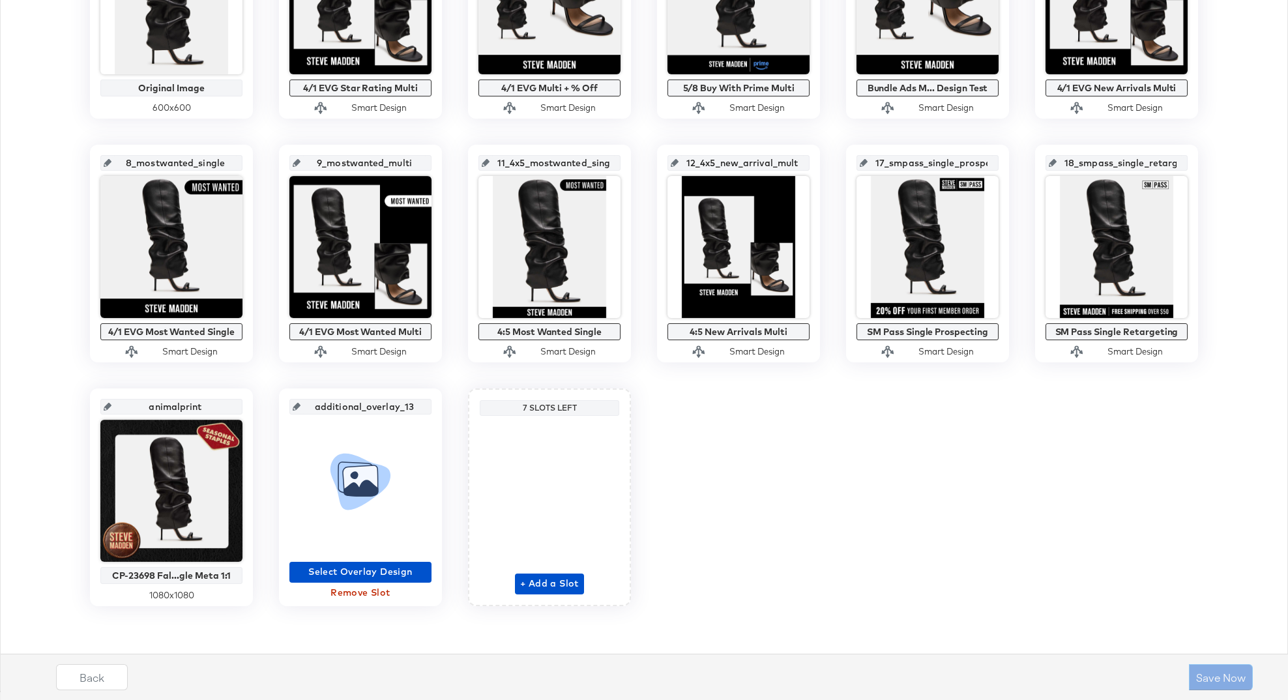
click at [346, 407] on input "additional_overlay_13" at bounding box center [364, 401] width 128 height 35
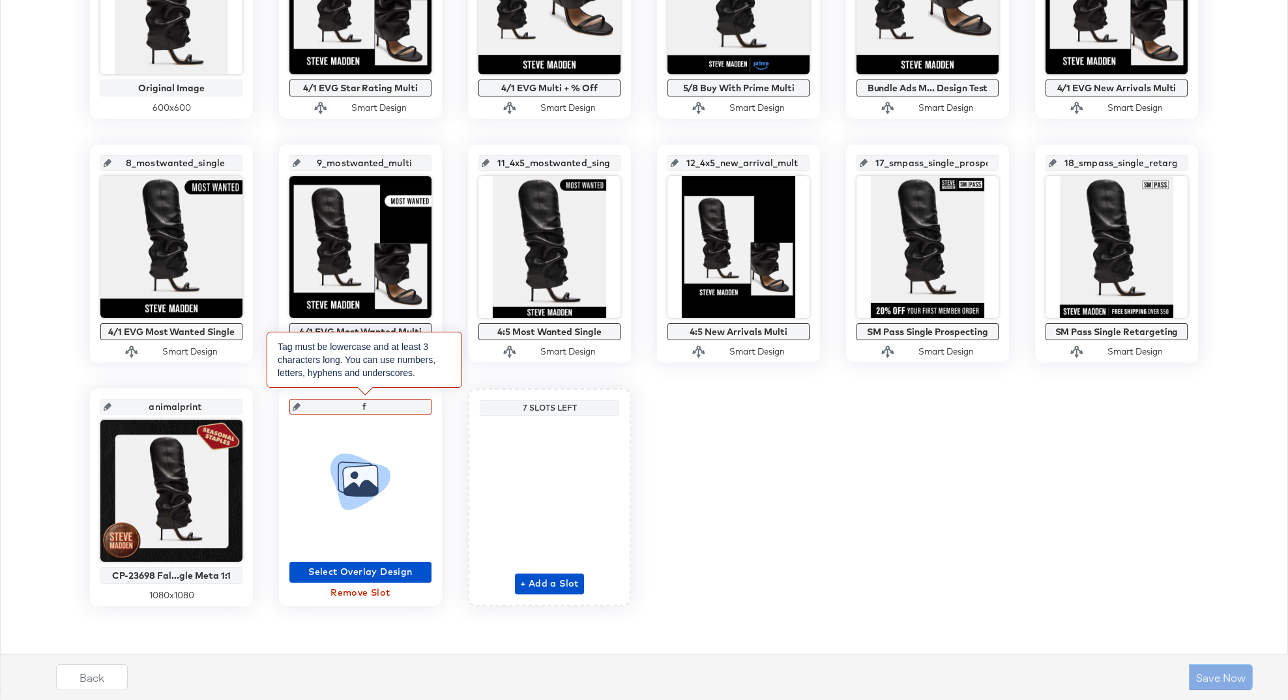
type input "fa"
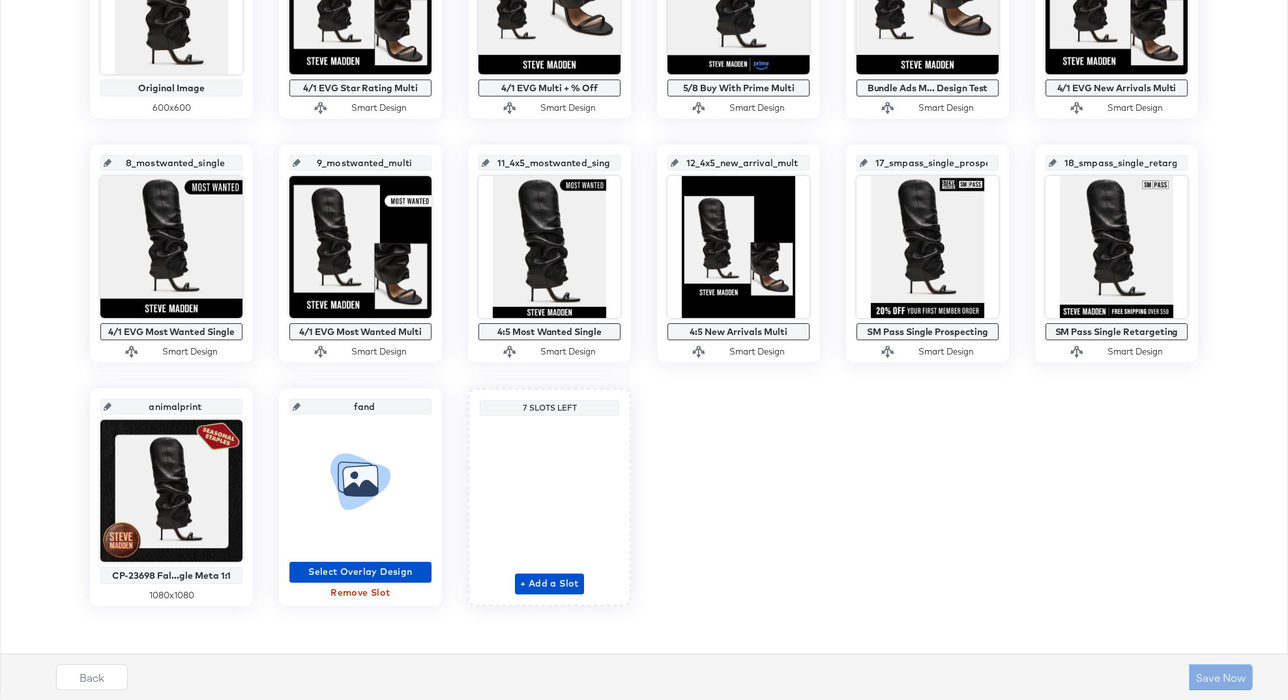
type input "fan"
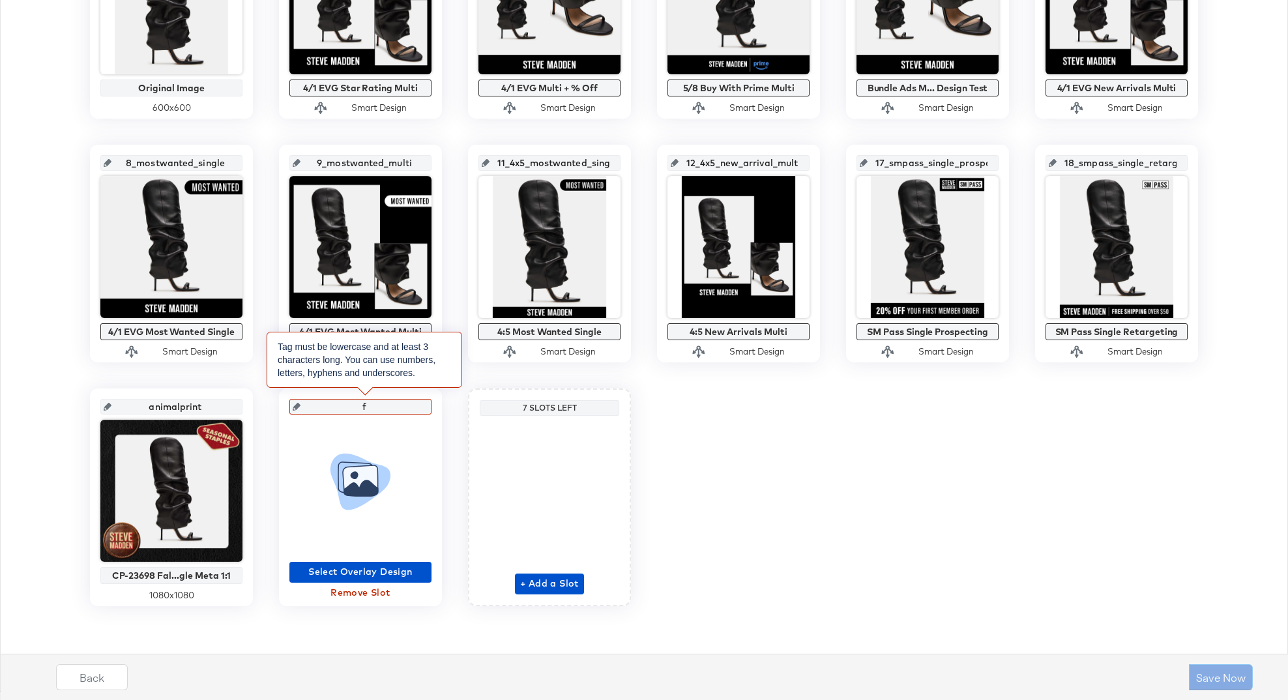
type input "fa"
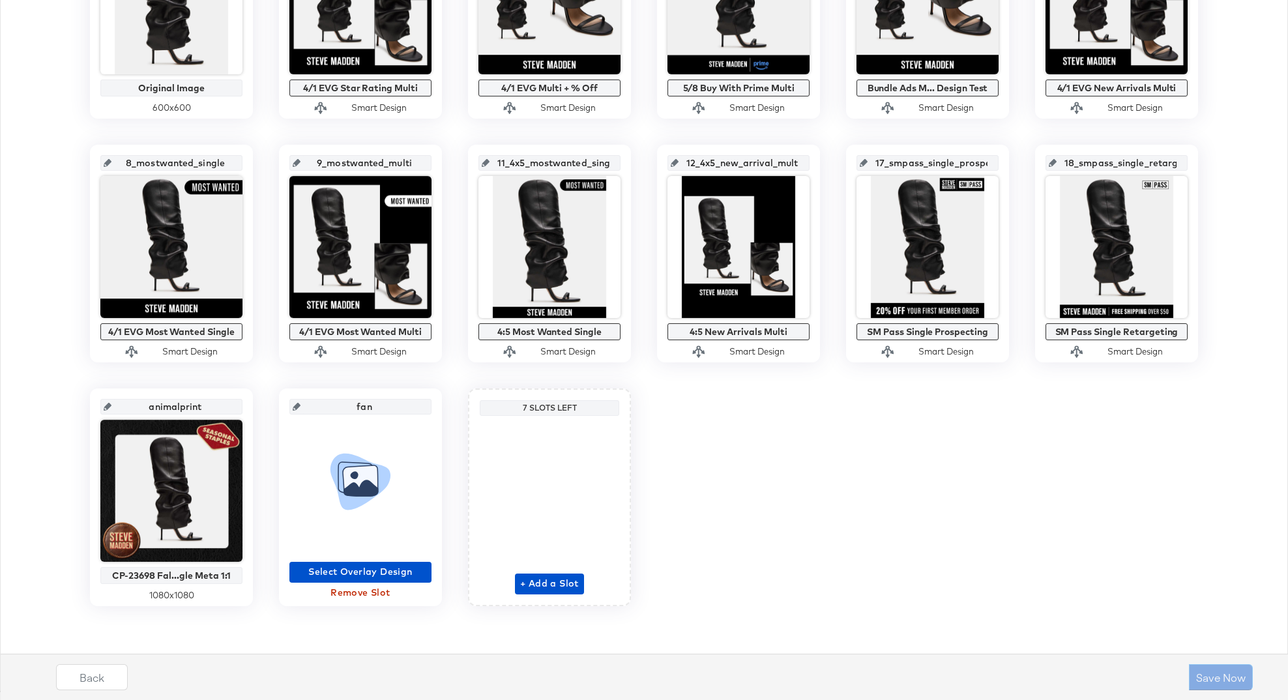
type input "fand"
type input "fan"
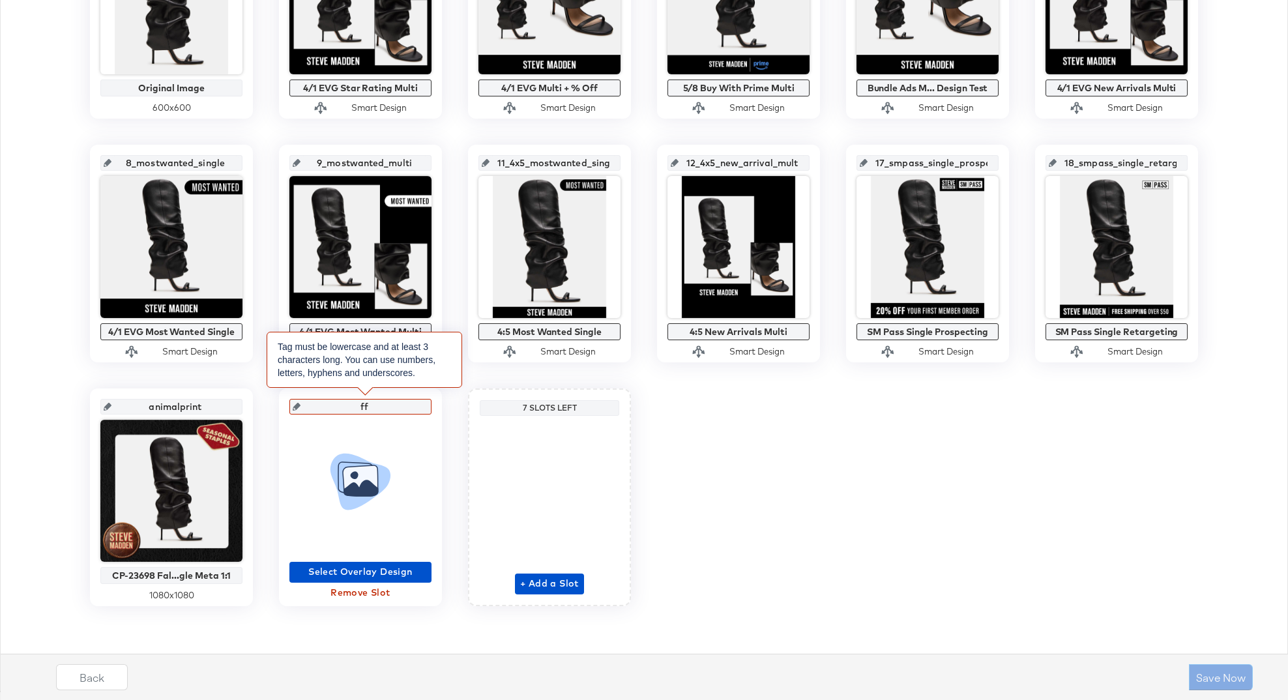
type input "ff"
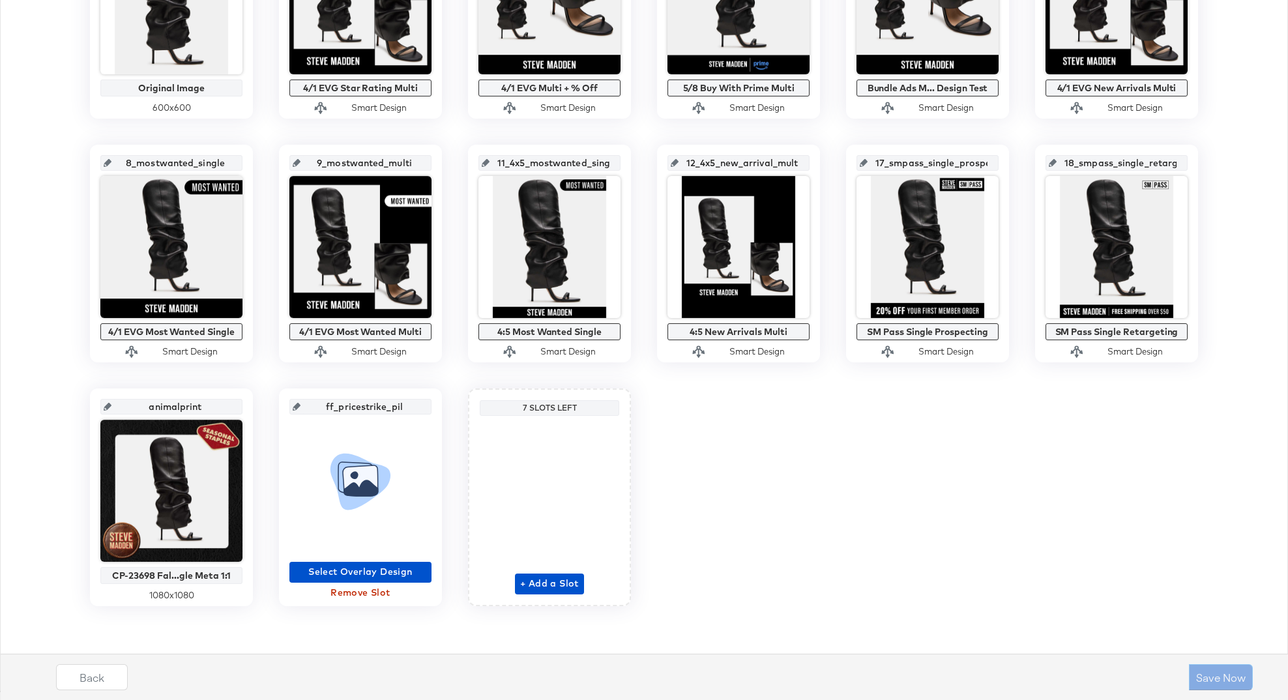
type input "ff_pricestrike_pill"
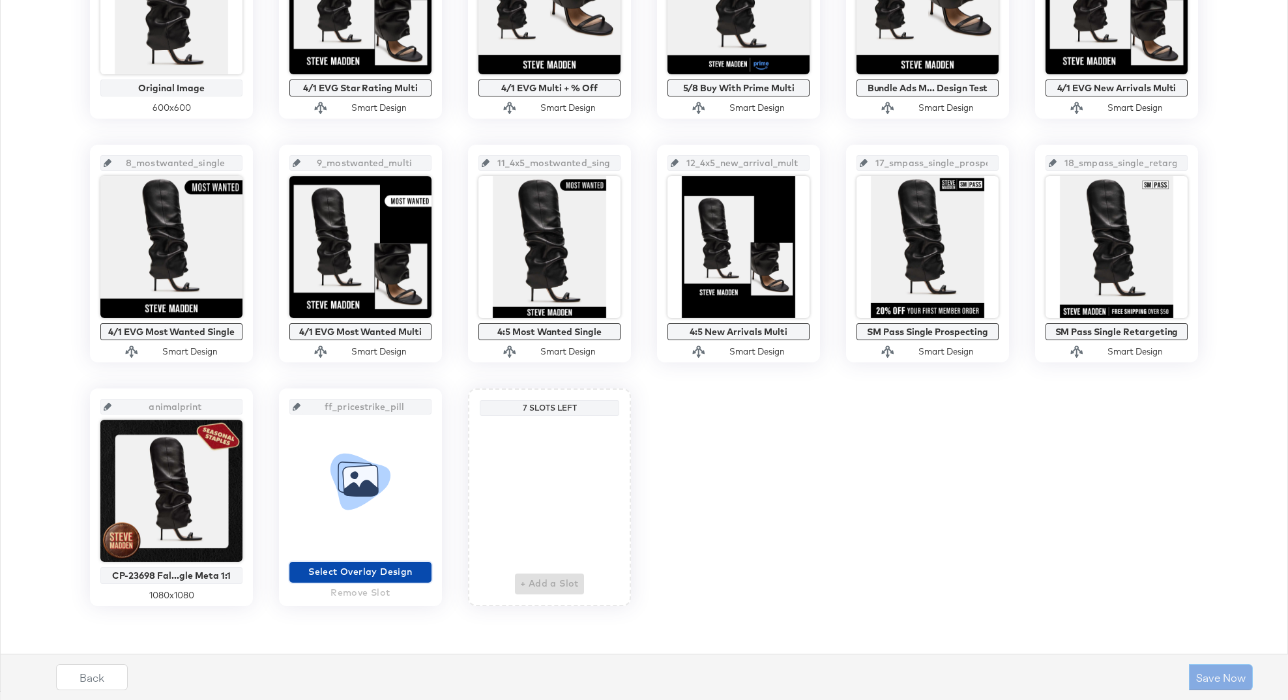
click at [345, 565] on span "Select Overlay Design" at bounding box center [361, 572] width 132 height 16
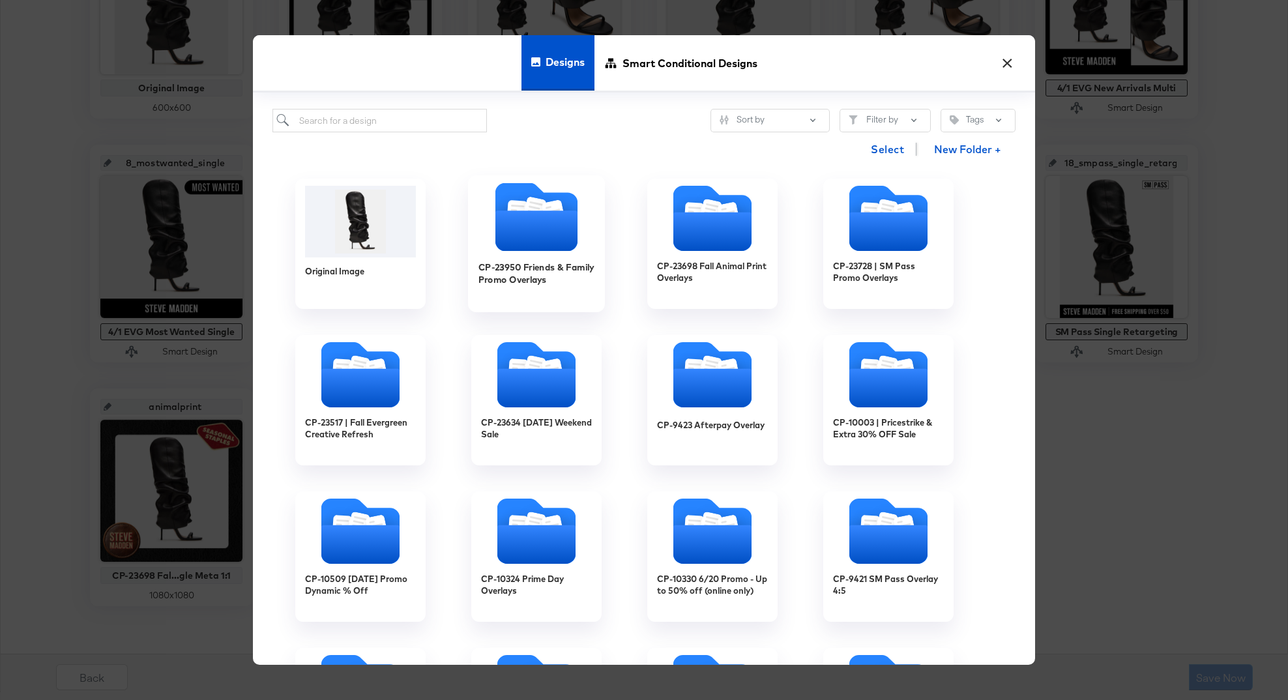
click at [557, 222] on icon "Folder" at bounding box center [536, 230] width 82 height 40
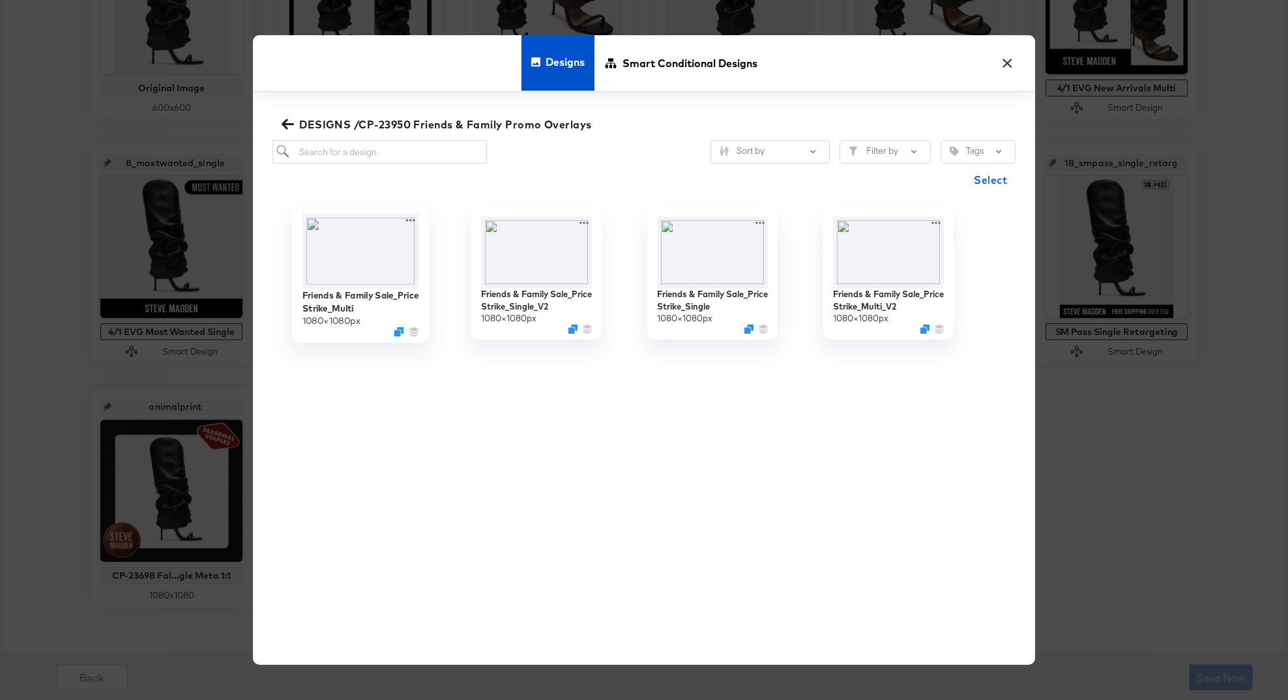
click at [343, 253] on img at bounding box center [360, 251] width 117 height 75
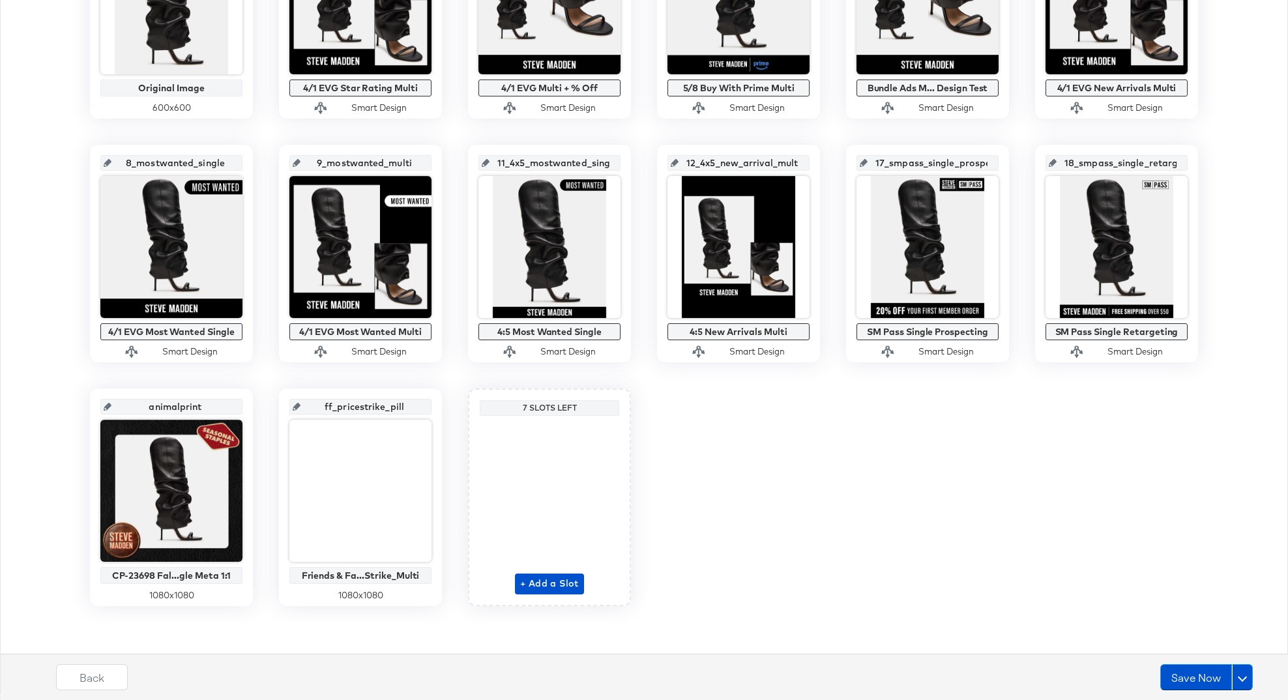
click at [542, 406] on div "7 Slots Left" at bounding box center [549, 408] width 133 height 10
click at [532, 579] on span "+ Add a Slot" at bounding box center [549, 583] width 59 height 16
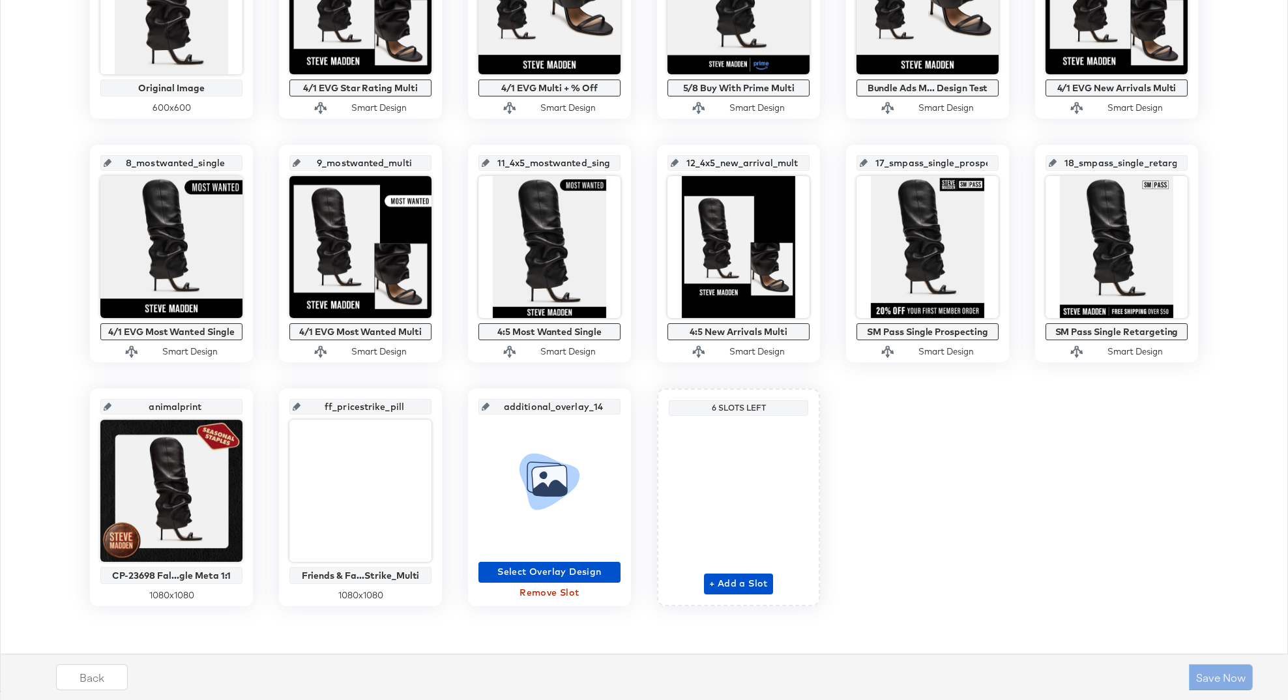
click at [548, 403] on input "additional_overlay_14" at bounding box center [553, 401] width 128 height 35
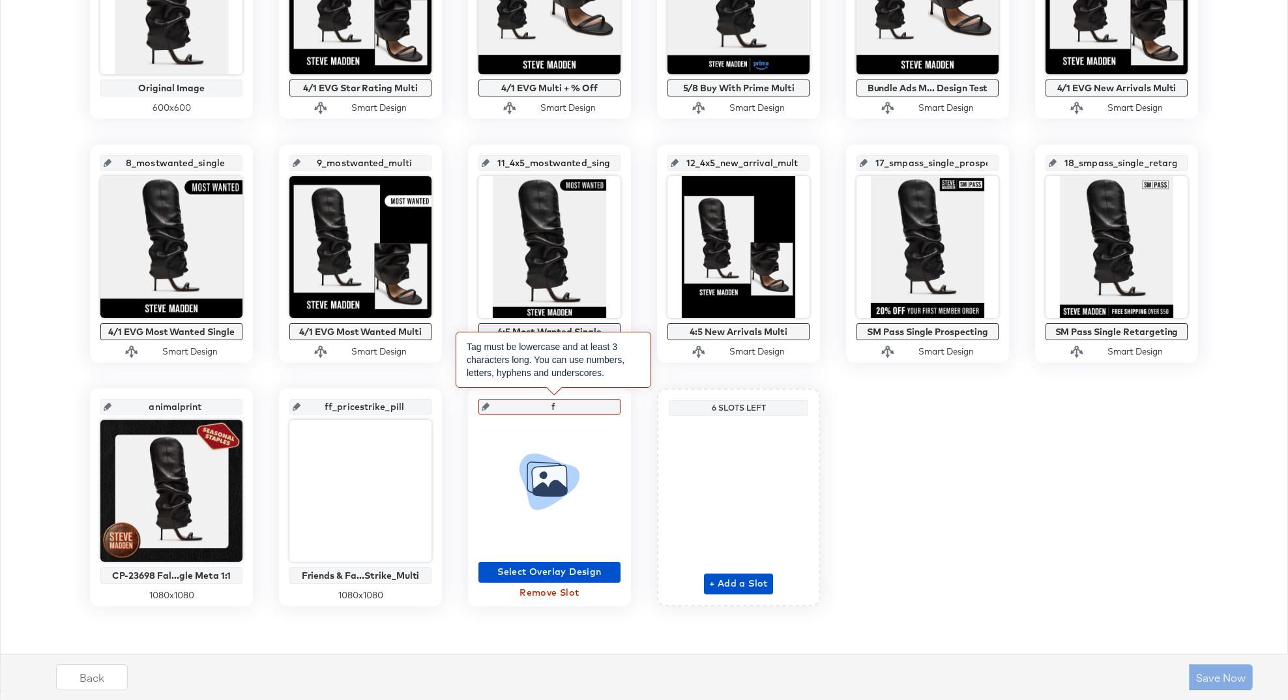
type input "ff"
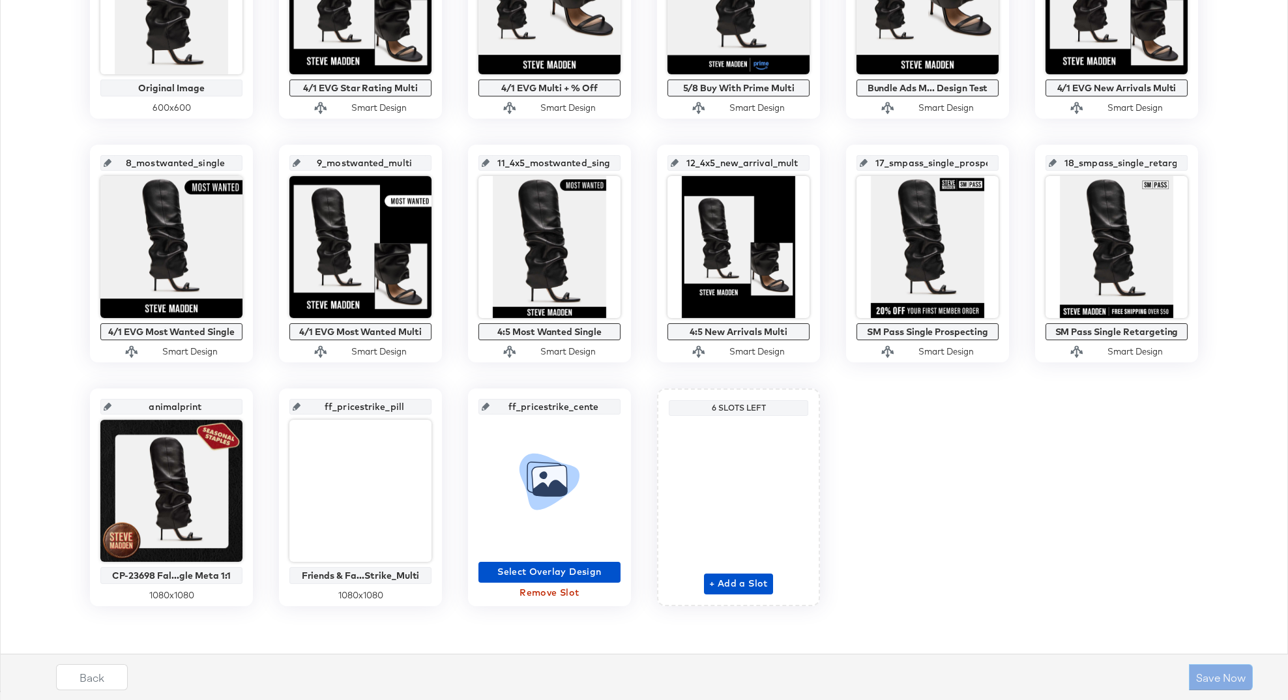
type input "ff_pricestrike_center"
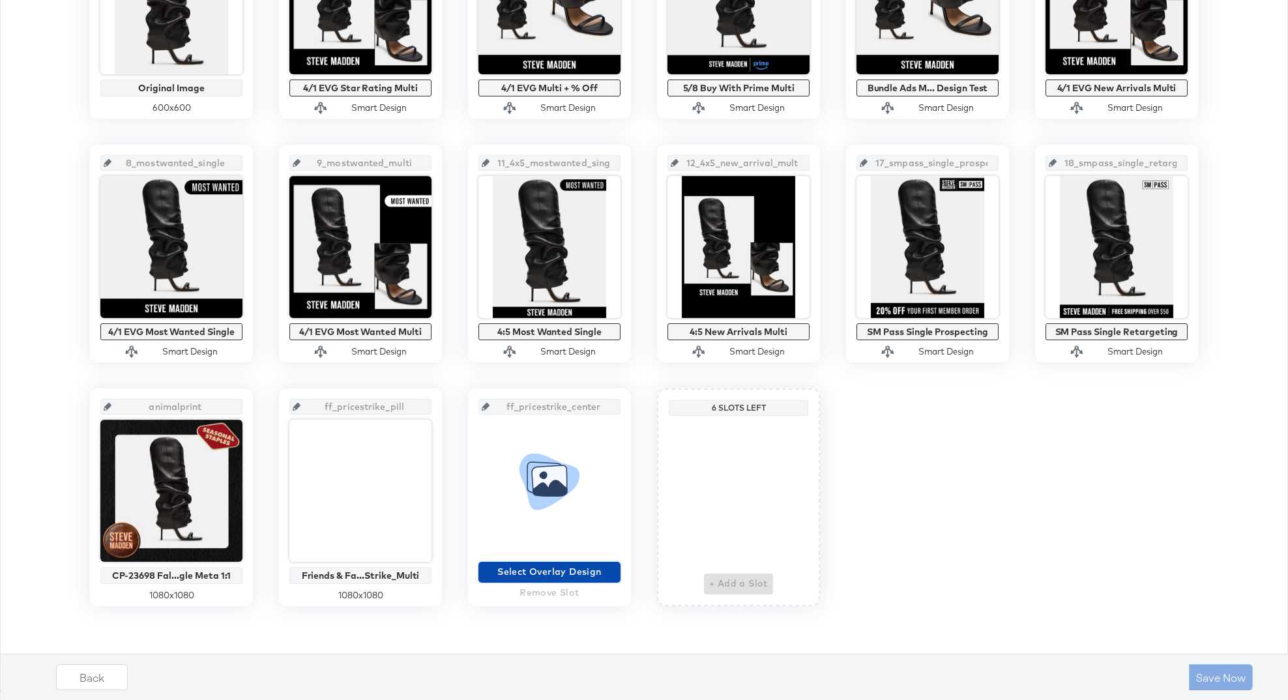
click at [585, 575] on span "Select Overlay Design" at bounding box center [550, 572] width 132 height 16
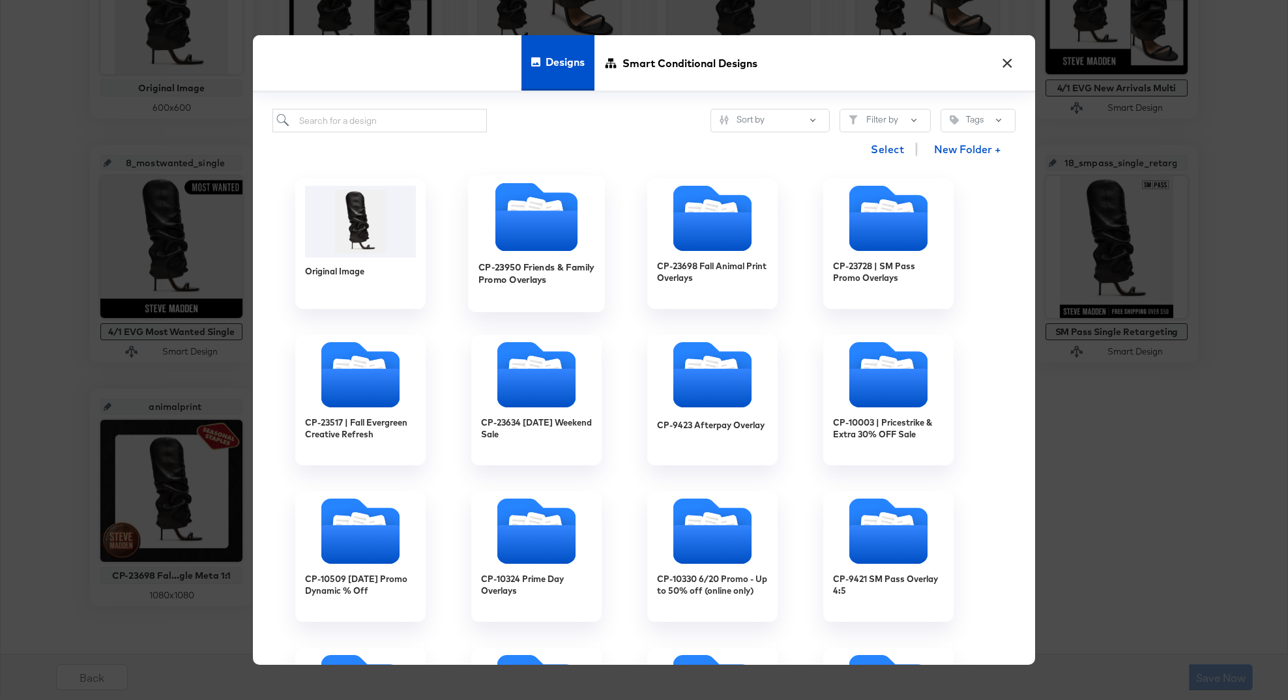
click at [517, 219] on icon "Folder" at bounding box center [536, 230] width 82 height 40
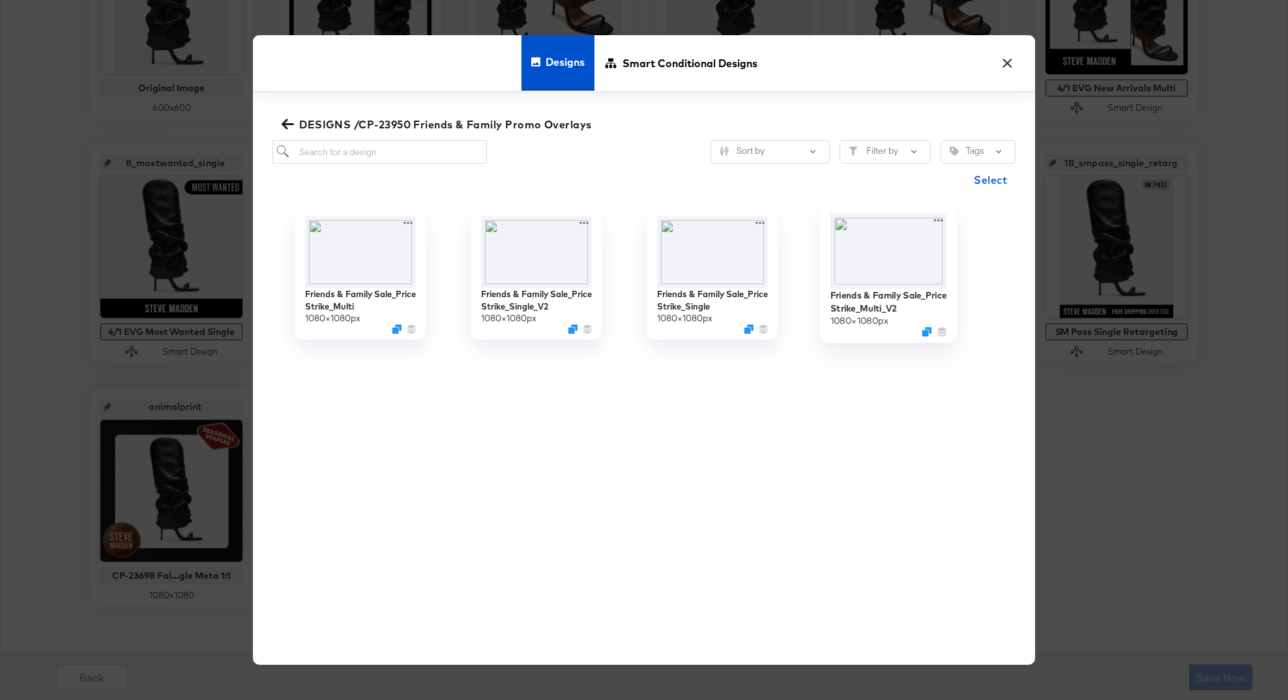
click at [869, 268] on img at bounding box center [888, 251] width 117 height 75
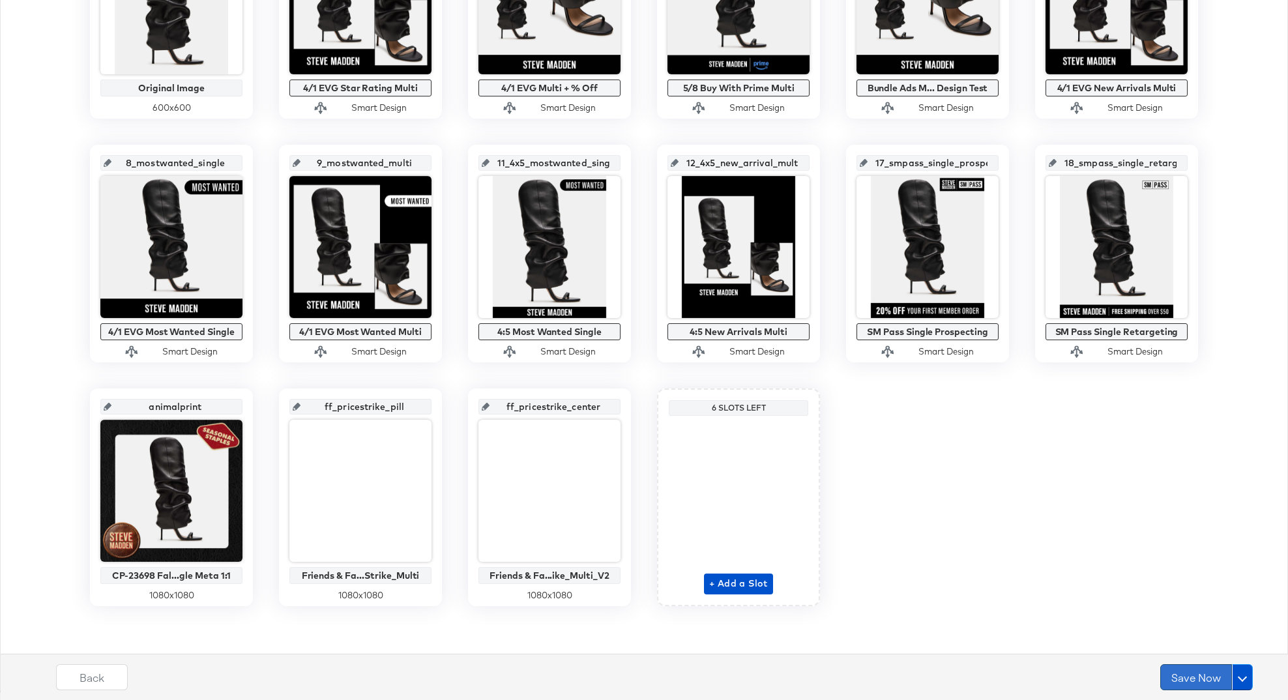
click at [1193, 670] on button "Save Now" at bounding box center [1196, 677] width 72 height 26
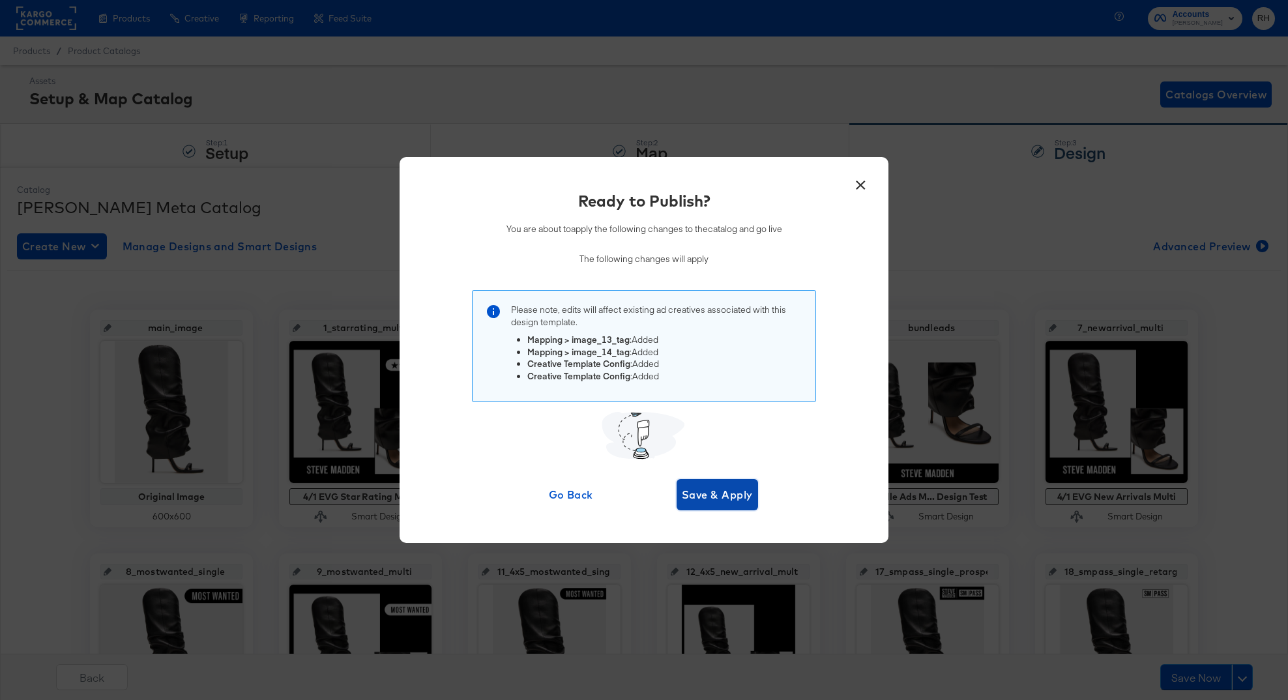
click at [703, 488] on span "Save & Apply" at bounding box center [717, 495] width 71 height 18
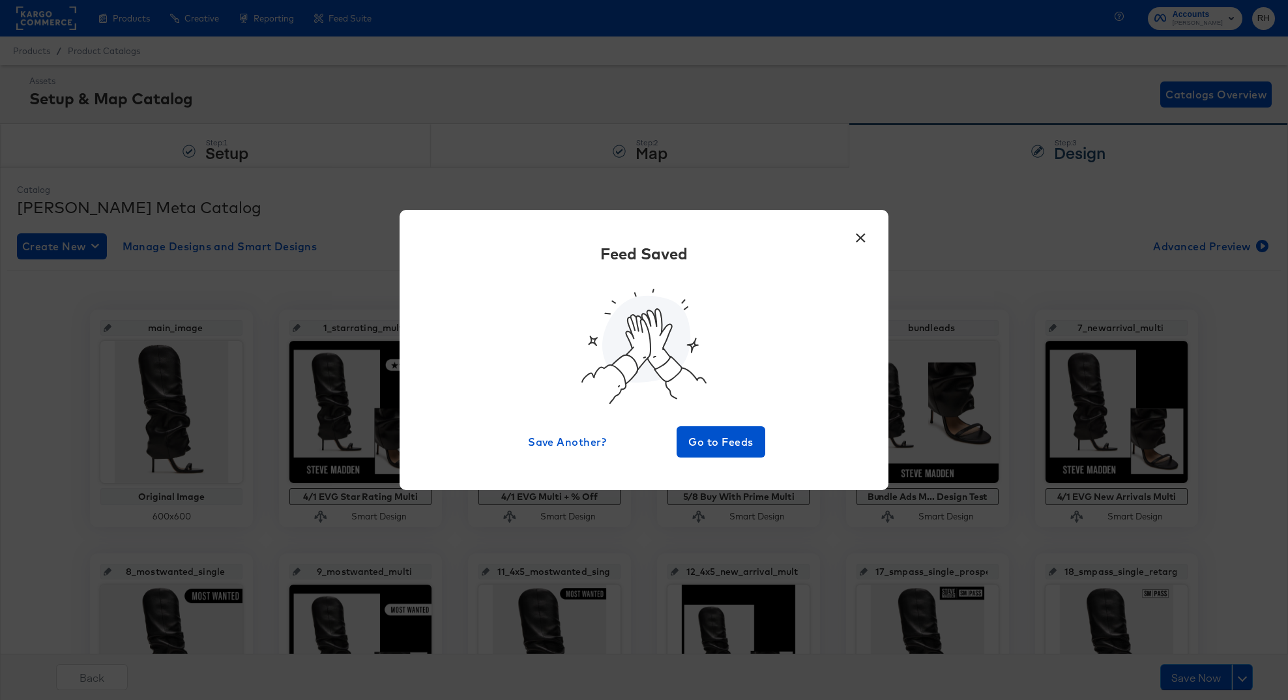
click at [859, 233] on button "×" at bounding box center [859, 234] width 23 height 23
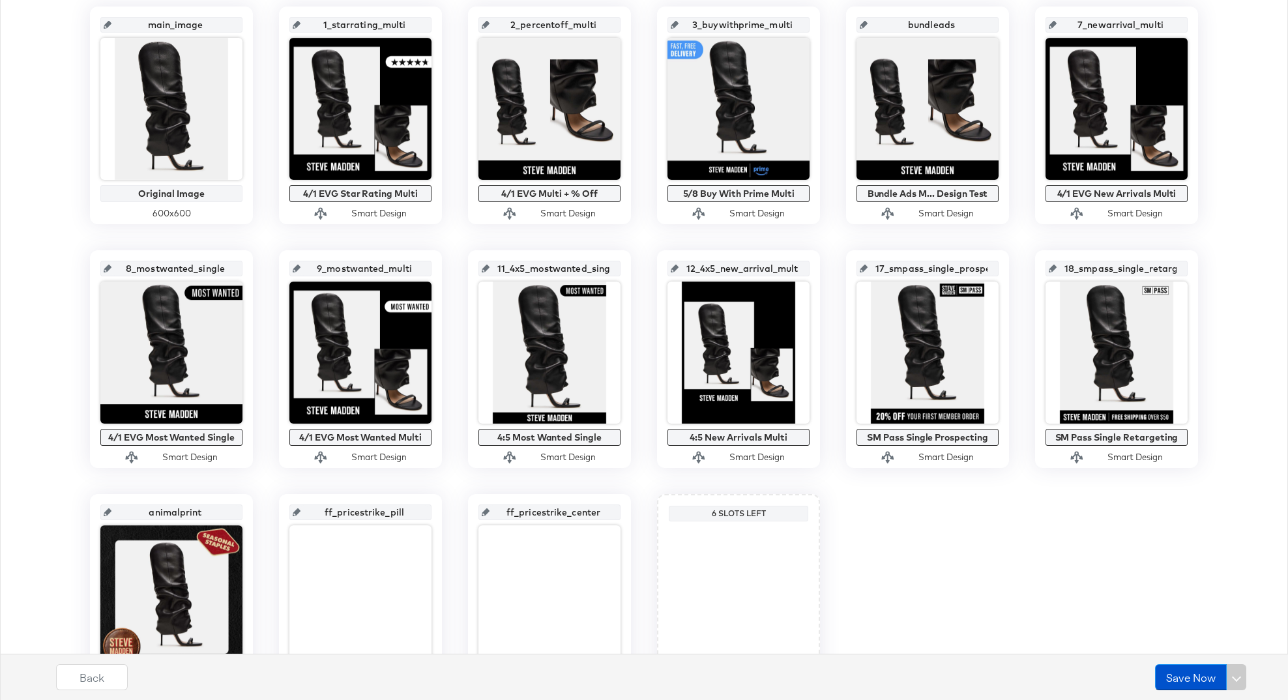
scroll to position [409, 0]
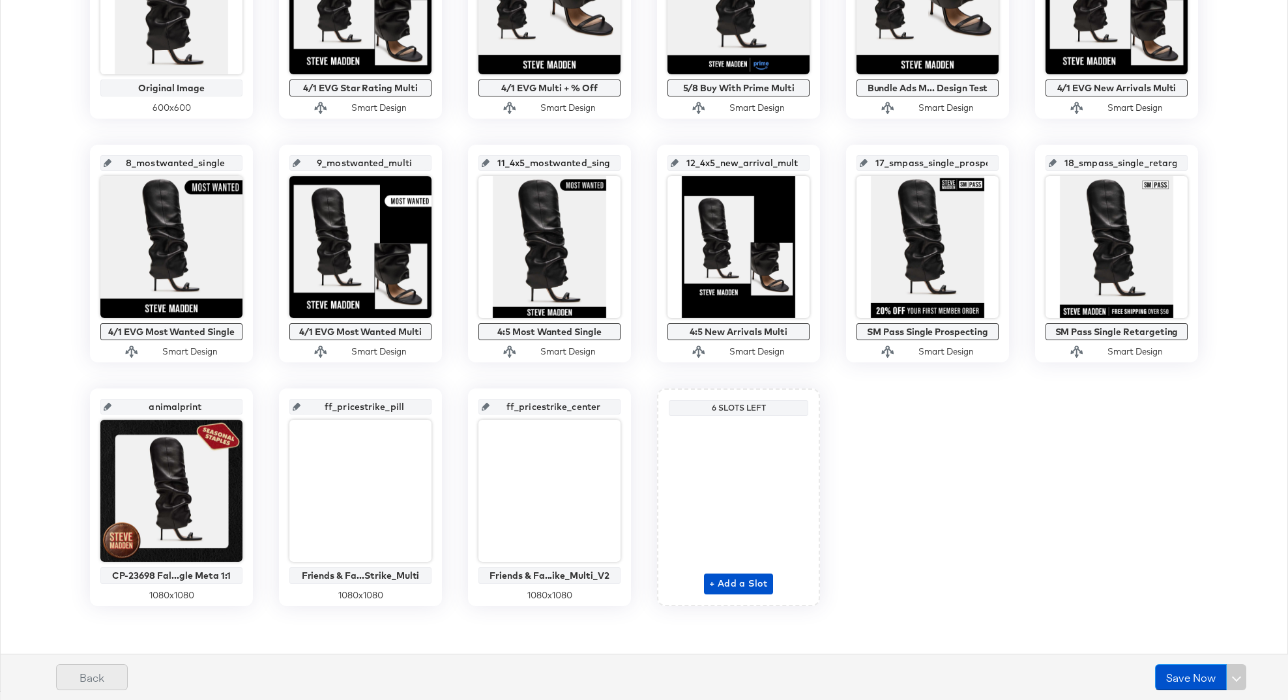
click at [86, 684] on button "Back" at bounding box center [92, 677] width 72 height 26
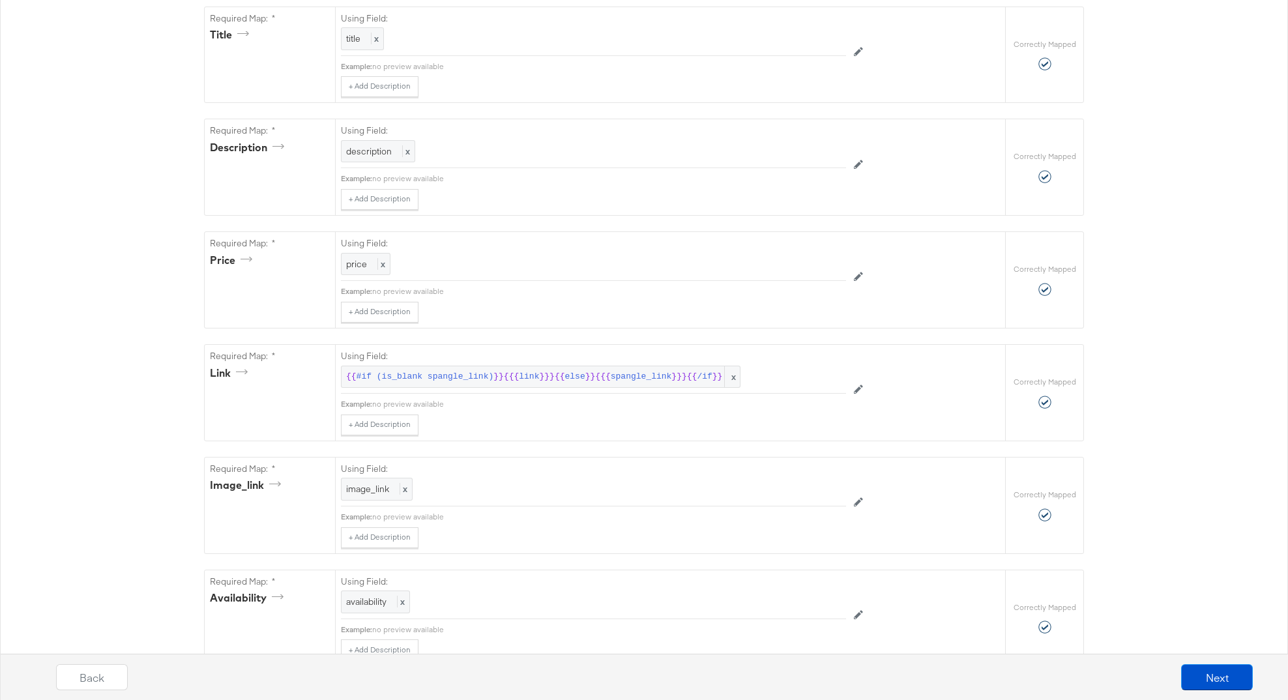
scroll to position [0, 0]
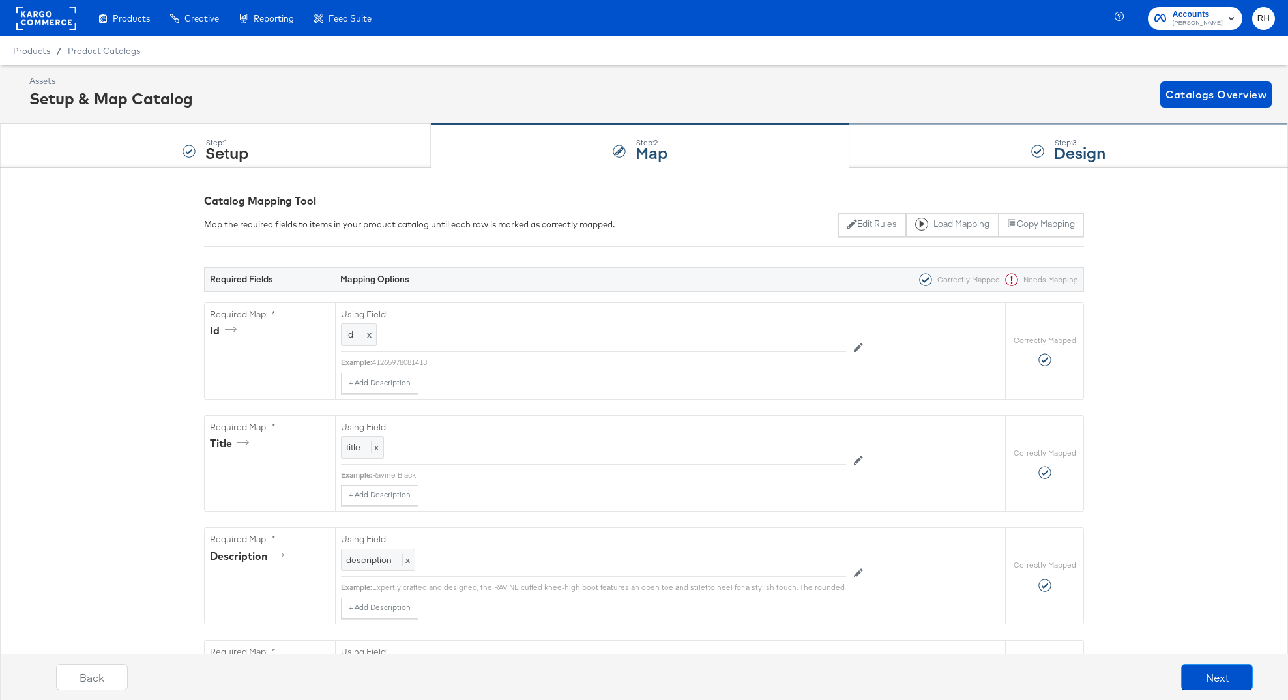
click at [1069, 149] on strong "Design" at bounding box center [1079, 152] width 51 height 22
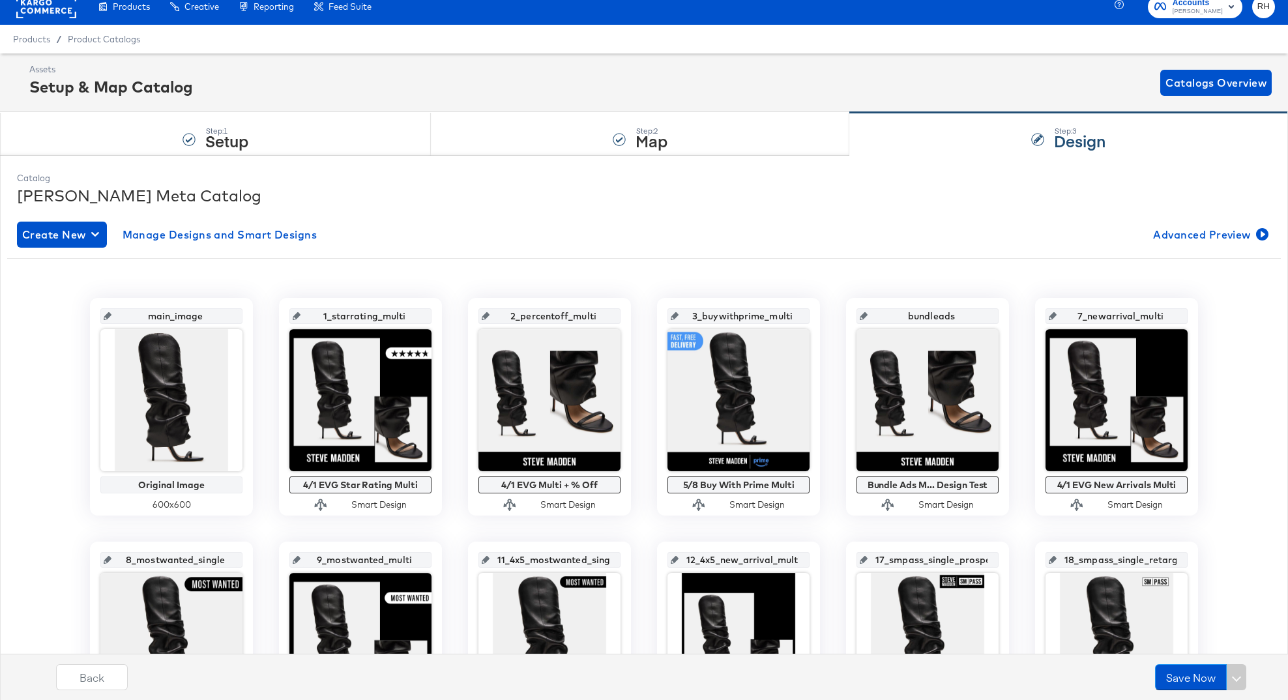
scroll to position [11, 0]
